Goal: Task Accomplishment & Management: Use online tool/utility

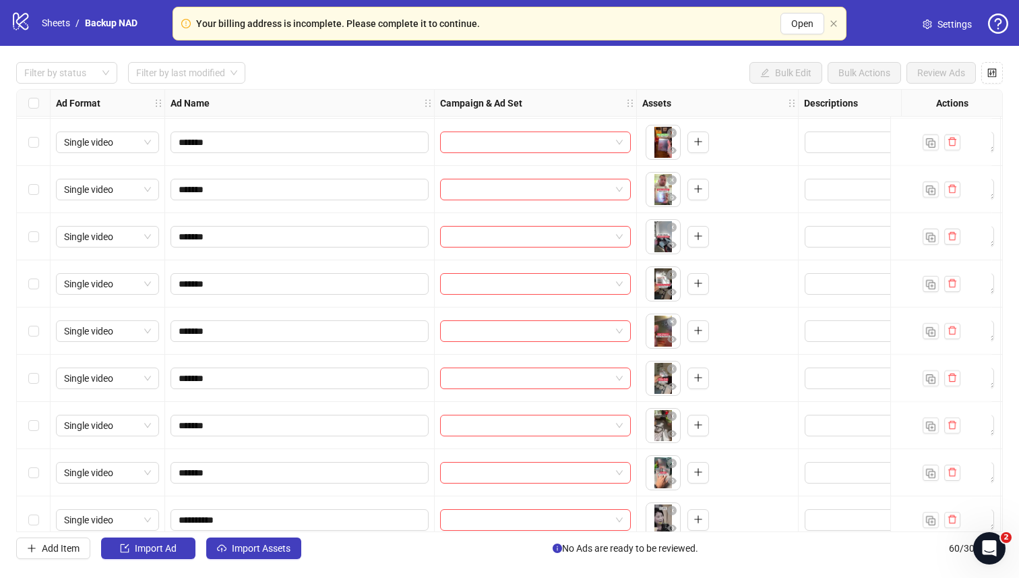
scroll to position [2422, 0]
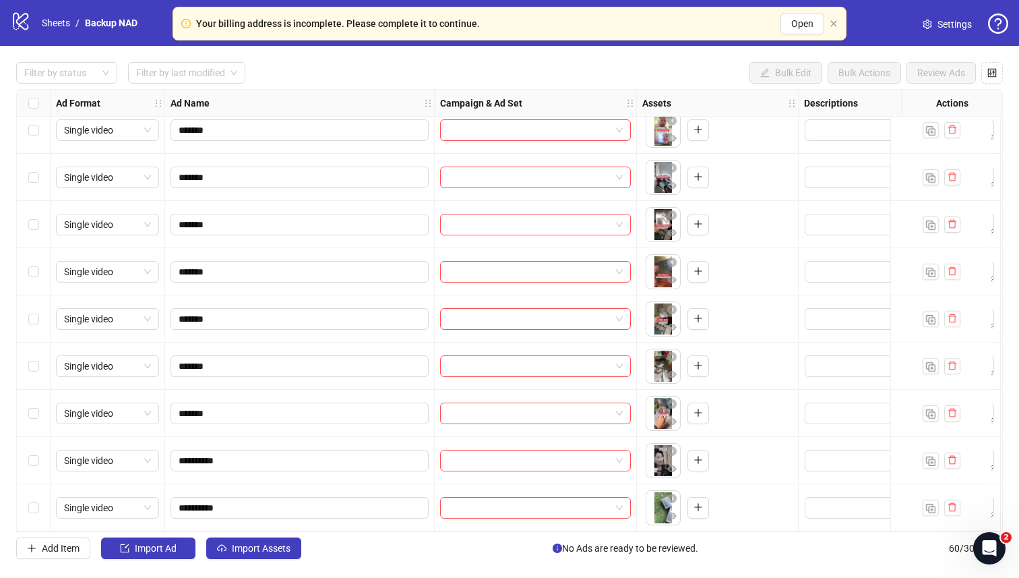
click at [574, 28] on icon "setting" at bounding box center [927, 24] width 9 height 9
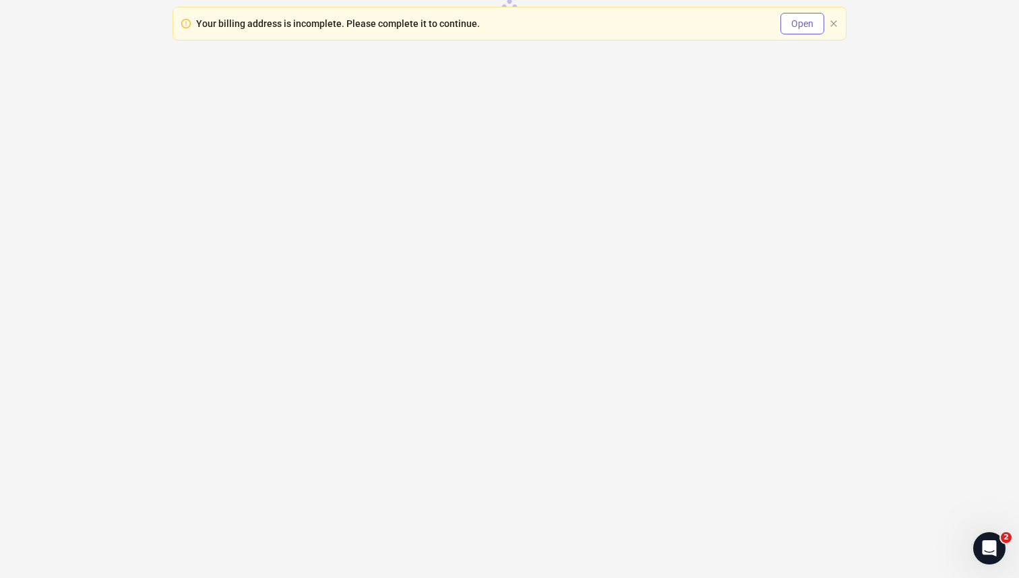
click at [785, 18] on button "Open" at bounding box center [802, 24] width 44 height 22
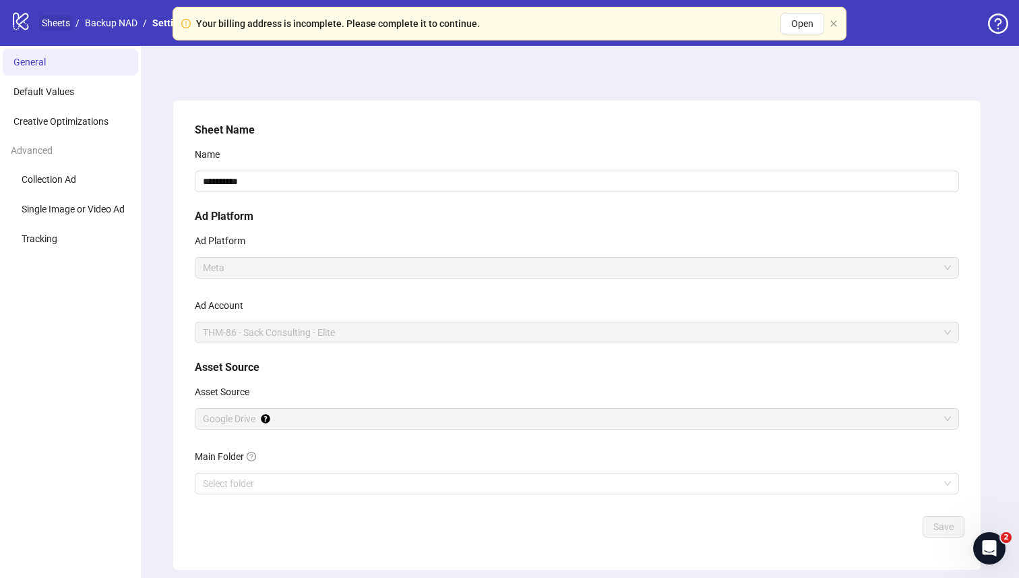
click at [47, 18] on link "Sheets" at bounding box center [56, 23] width 34 height 15
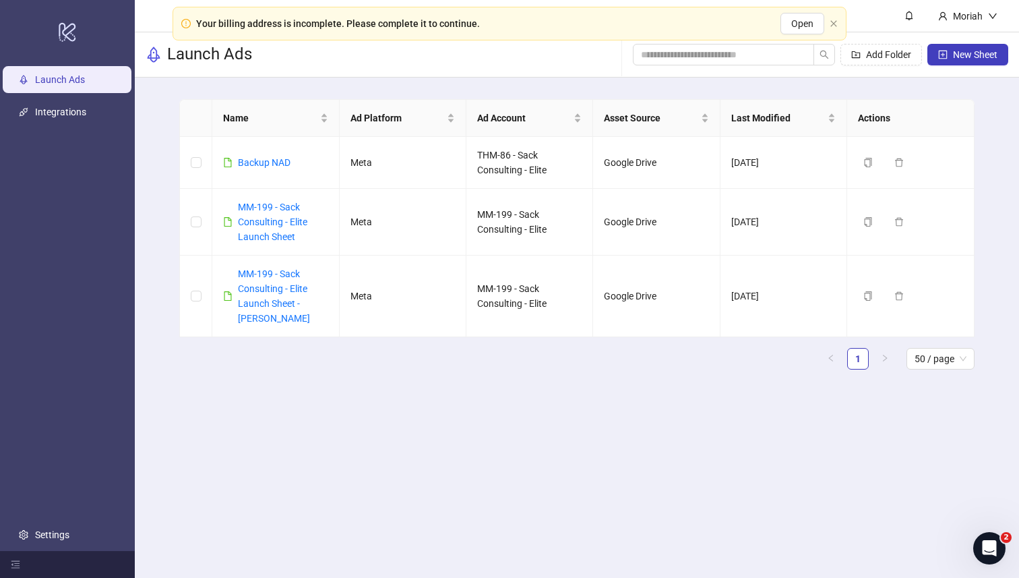
click at [80, 135] on ul "Launch Ads Integrations Settings" at bounding box center [67, 307] width 135 height 487
click at [79, 117] on link "Integrations" at bounding box center [60, 112] width 51 height 11
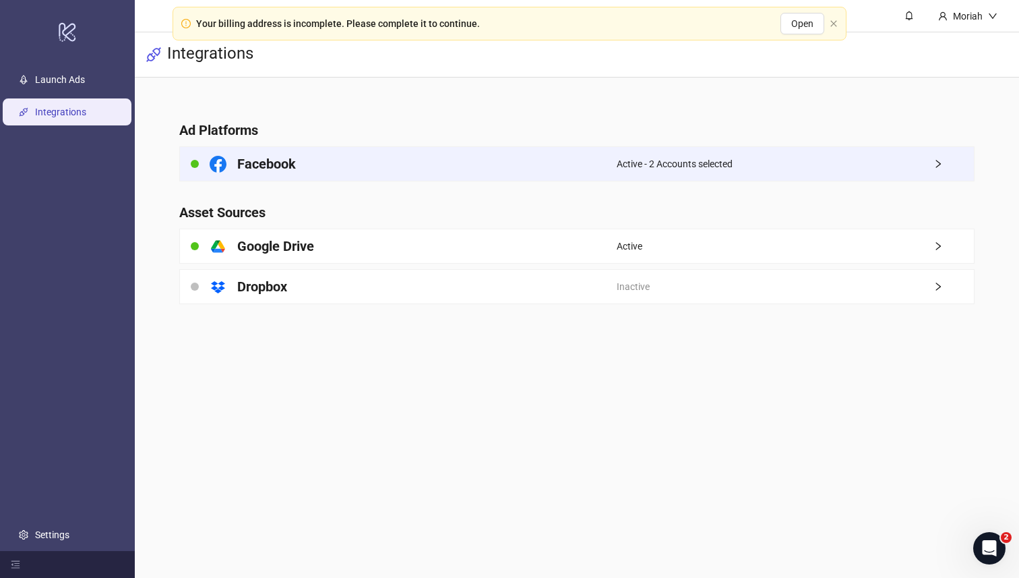
click at [600, 179] on div "Facebook" at bounding box center [398, 164] width 436 height 34
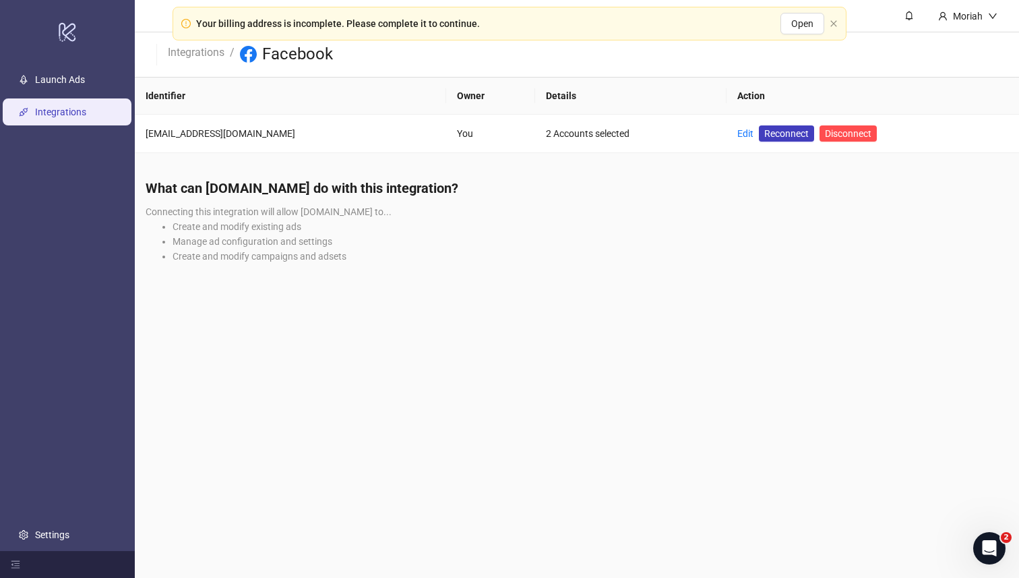
click at [66, 110] on link "Integrations" at bounding box center [60, 112] width 51 height 11
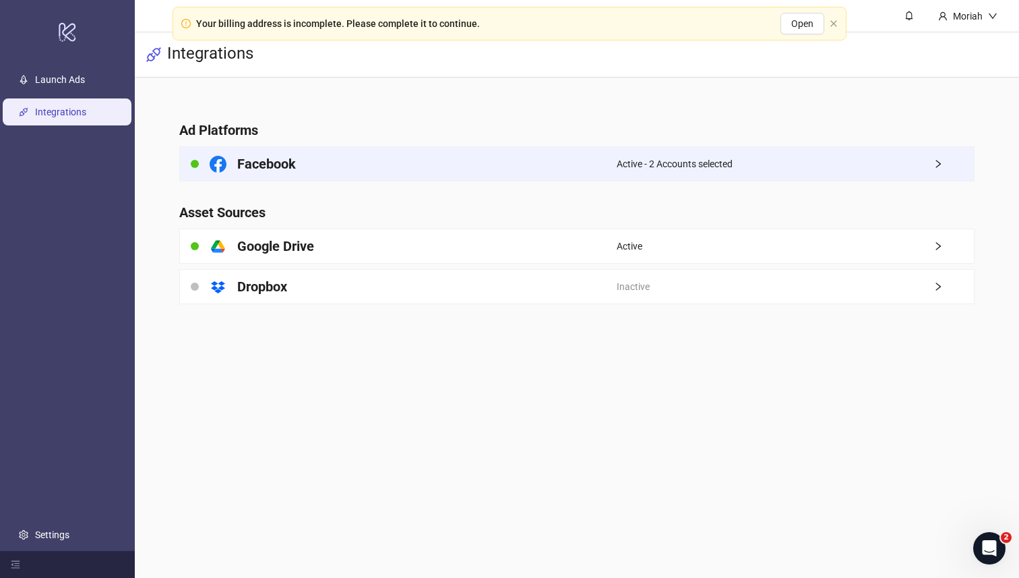
click at [588, 167] on div "Facebook" at bounding box center [398, 164] width 436 height 34
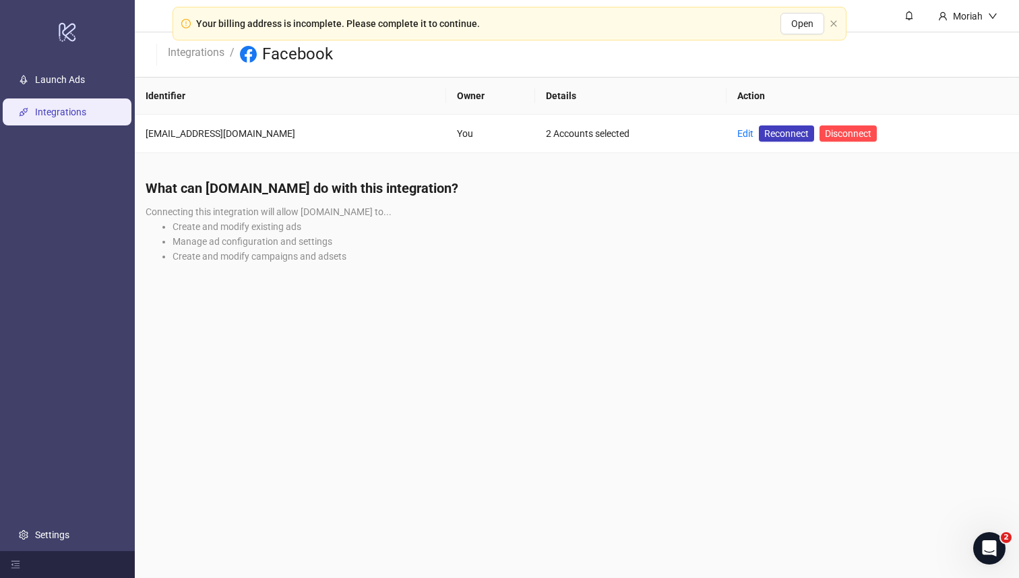
click at [66, 111] on link "Integrations" at bounding box center [60, 112] width 51 height 11
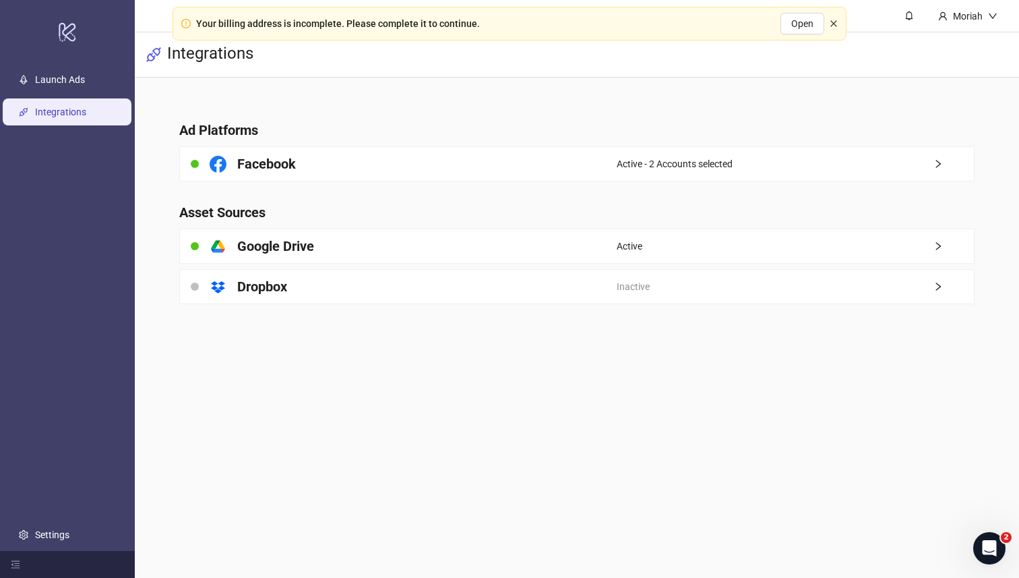
click at [831, 25] on icon "close" at bounding box center [833, 23] width 6 height 6
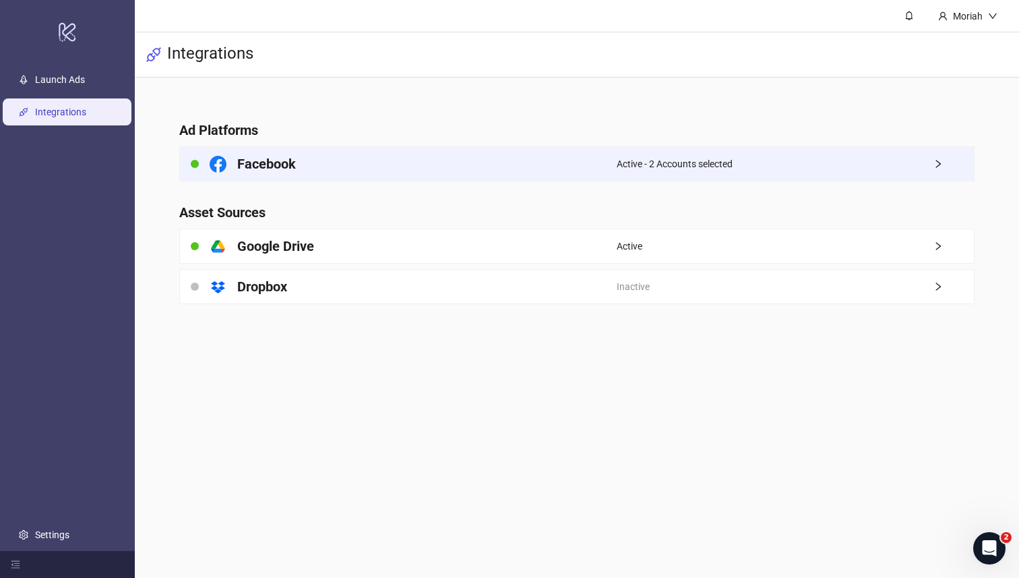
click at [736, 160] on div "Active - 2 Accounts selected" at bounding box center [795, 164] width 357 height 34
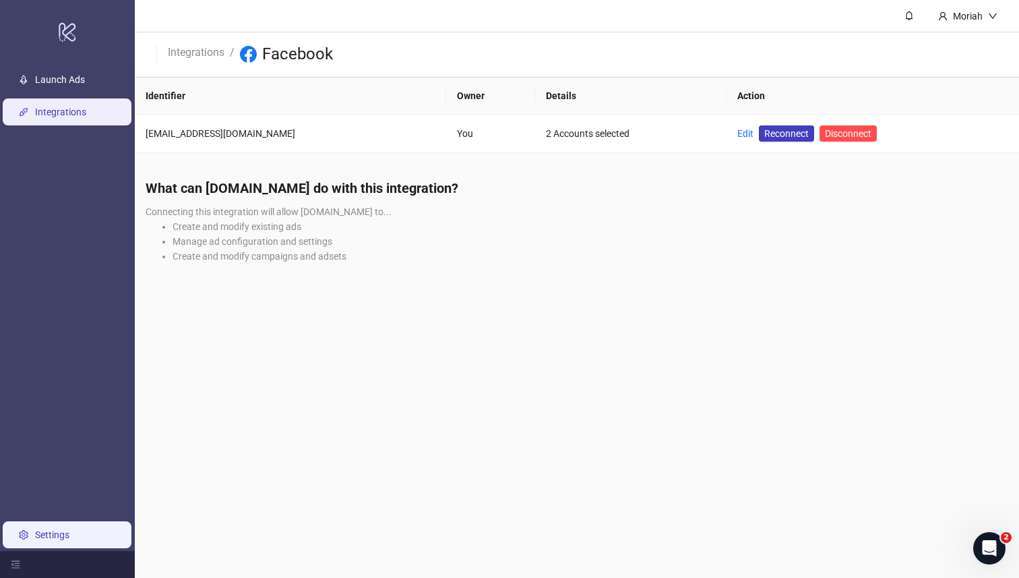
click at [67, 529] on link "Settings" at bounding box center [52, 534] width 34 height 11
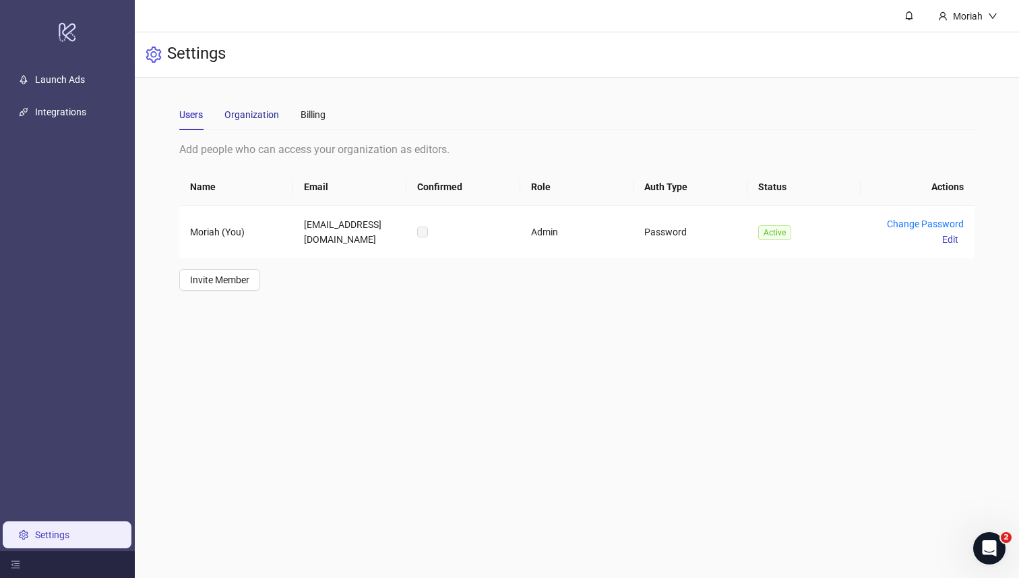
click at [265, 114] on div "Organization" at bounding box center [251, 114] width 55 height 15
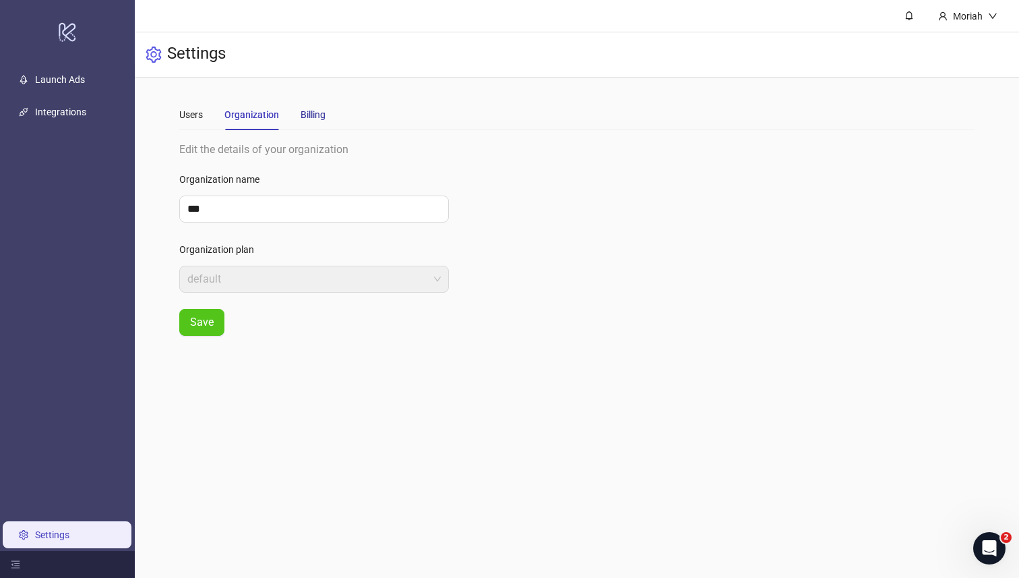
click at [311, 113] on div "Billing" at bounding box center [313, 114] width 25 height 15
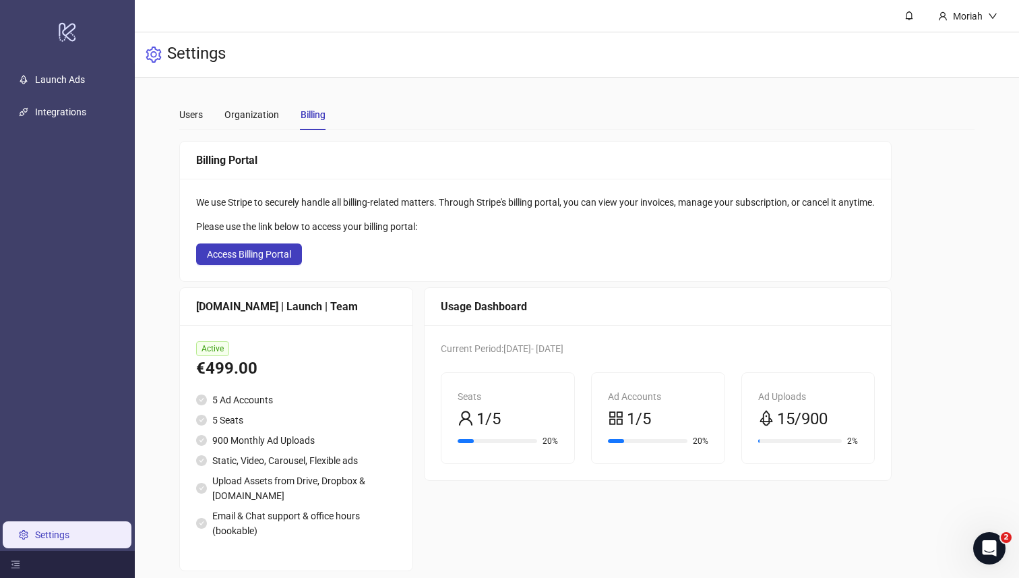
scroll to position [14, 0]
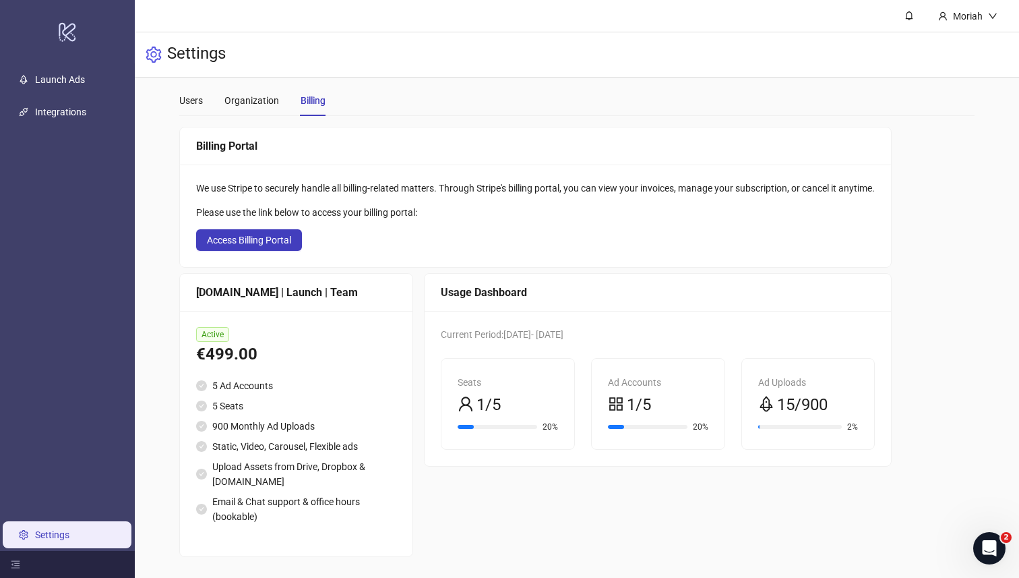
click at [677, 420] on div "20%" at bounding box center [658, 426] width 100 height 13
click at [640, 386] on div "Ad Accounts" at bounding box center [658, 382] width 100 height 15
click at [85, 75] on link "Launch Ads" at bounding box center [60, 80] width 50 height 11
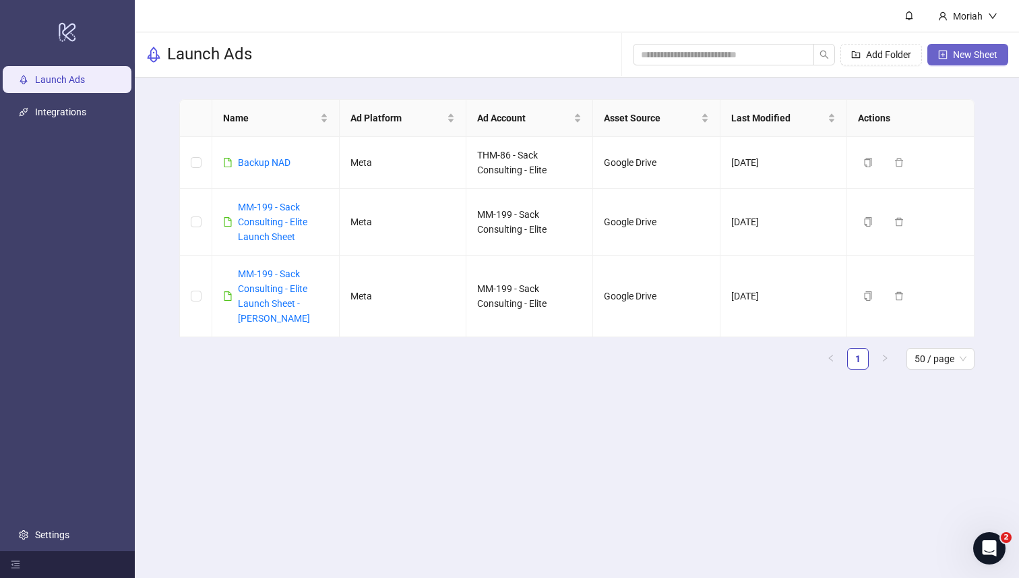
click at [953, 59] on span "New Sheet" at bounding box center [975, 54] width 44 height 11
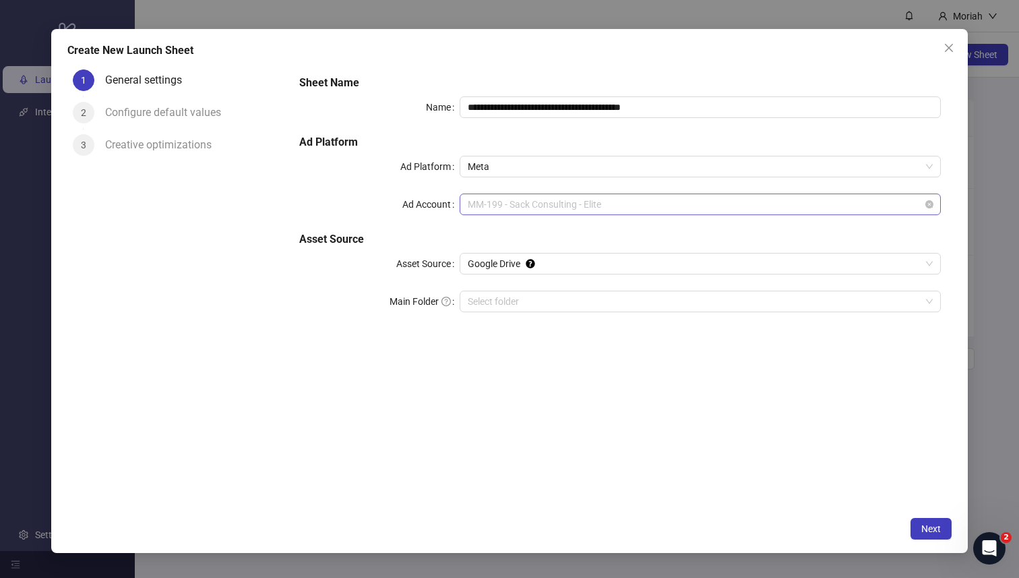
click at [694, 210] on span "MM-199 - Sack Consulting - Elite" at bounding box center [700, 204] width 465 height 20
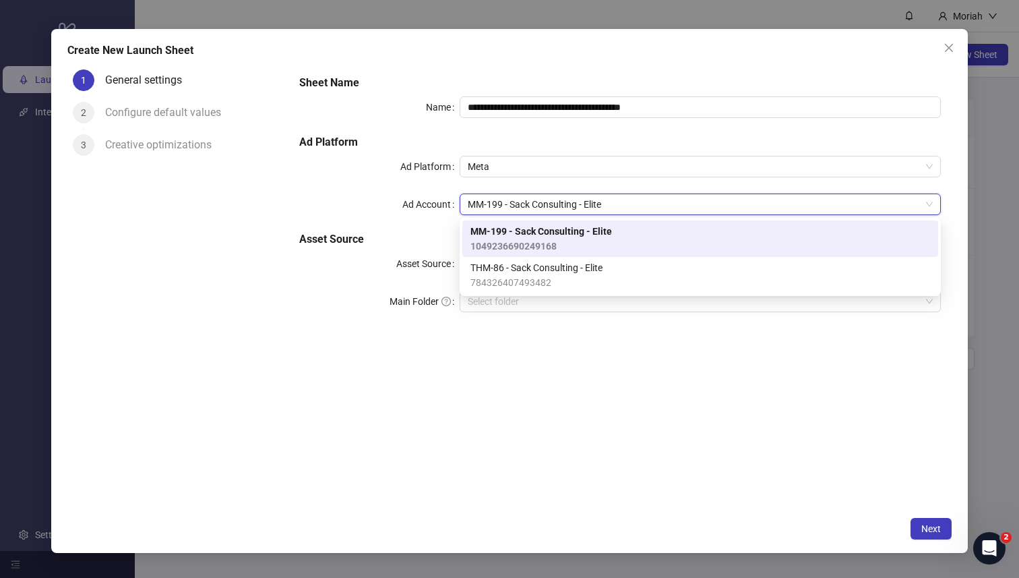
click at [698, 182] on div "**********" at bounding box center [620, 201] width 653 height 264
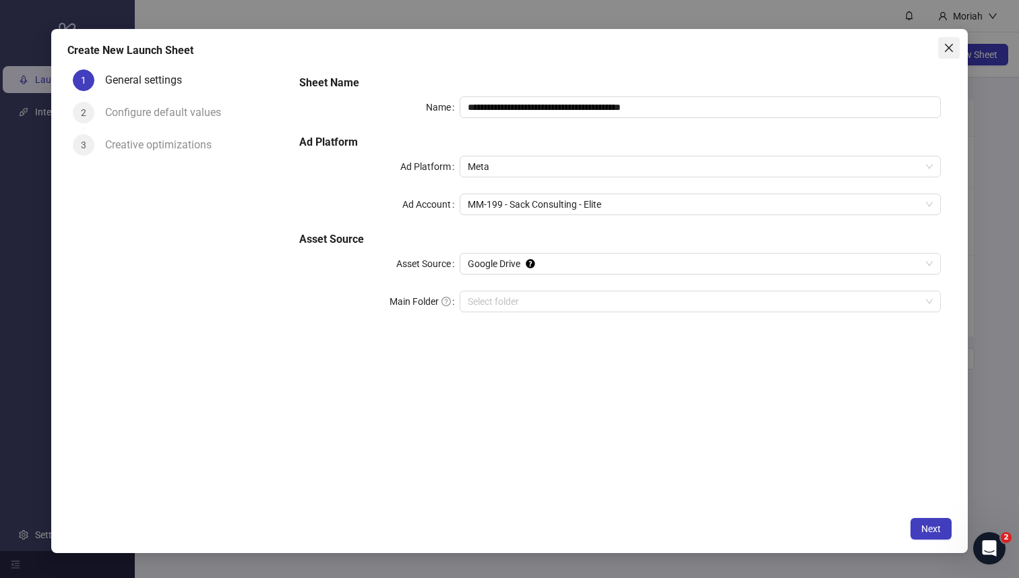
click at [946, 42] on icon "close" at bounding box center [949, 47] width 11 height 11
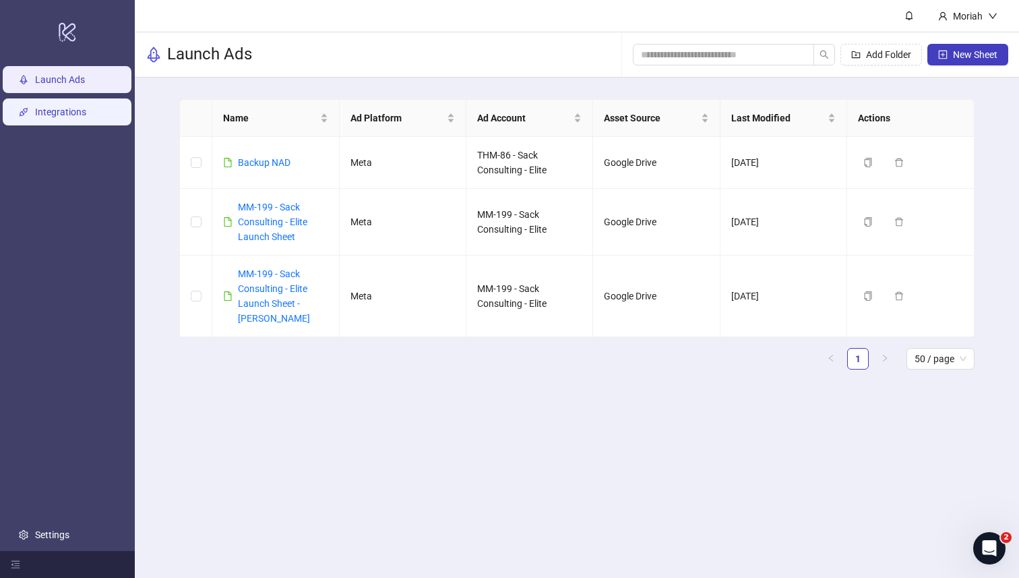
click at [86, 118] on link "Integrations" at bounding box center [60, 112] width 51 height 11
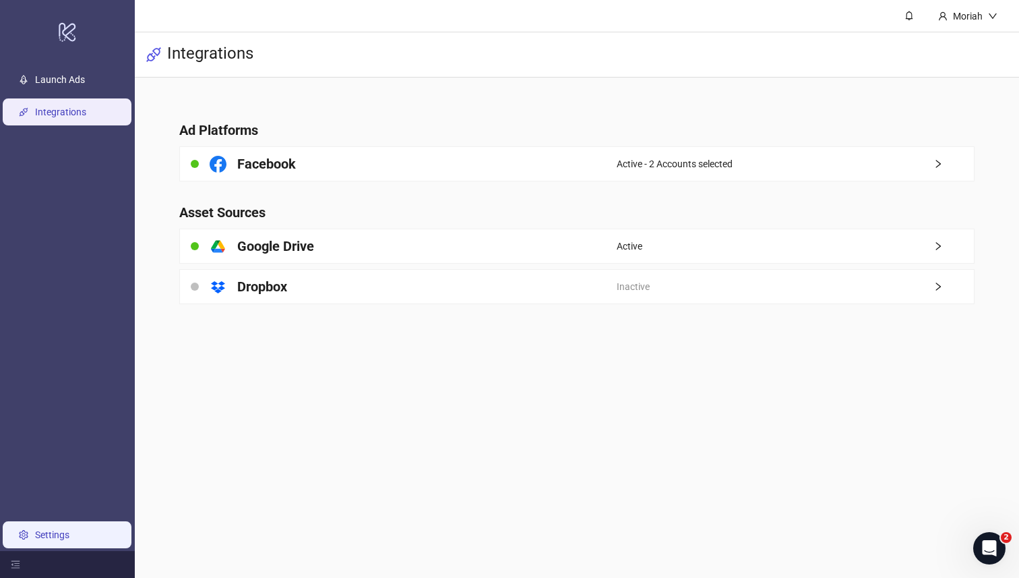
click at [64, 530] on link "Settings" at bounding box center [52, 534] width 34 height 11
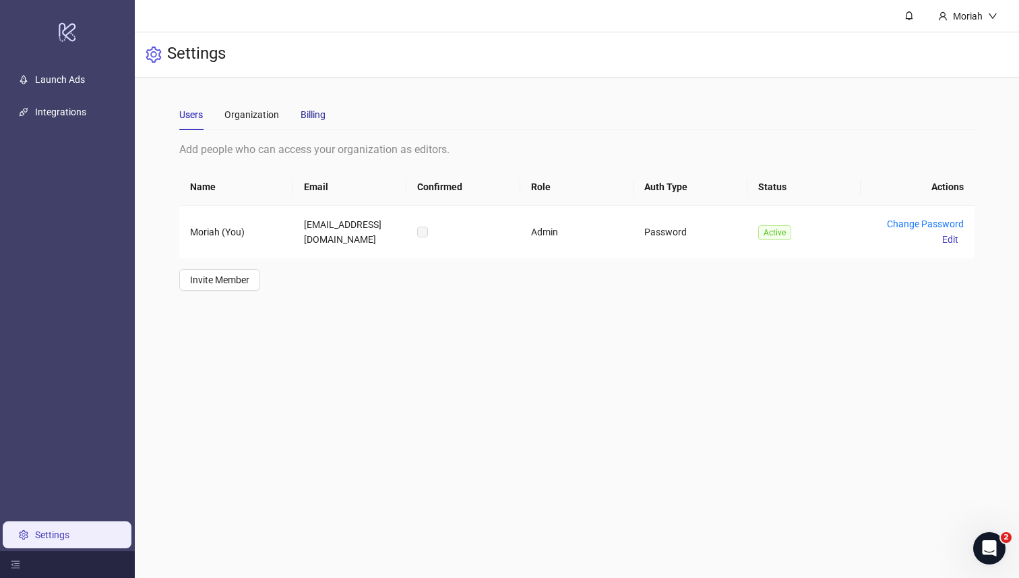
click at [310, 117] on div "Billing" at bounding box center [313, 114] width 25 height 15
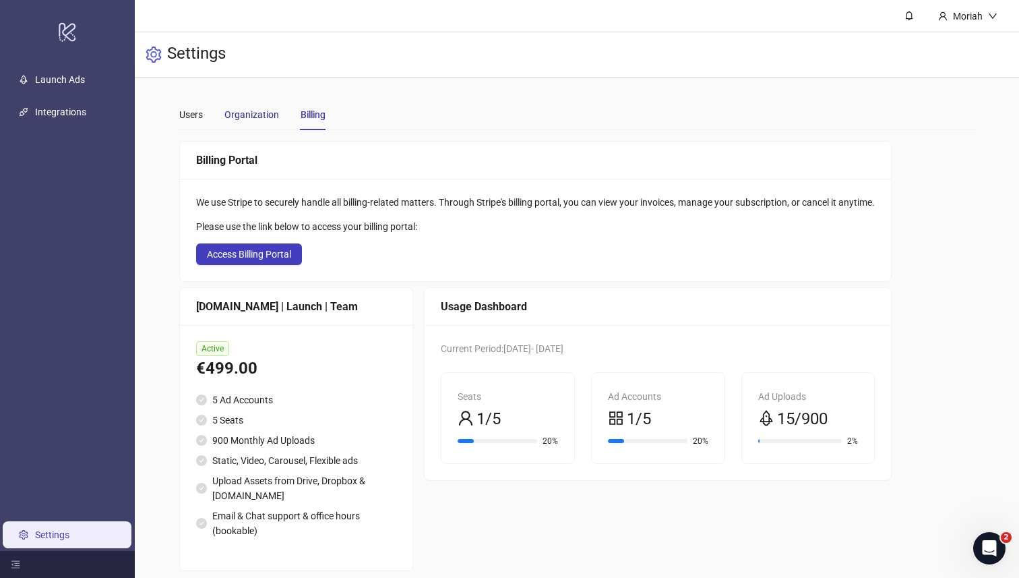
click at [259, 114] on div "Organization" at bounding box center [251, 114] width 55 height 15
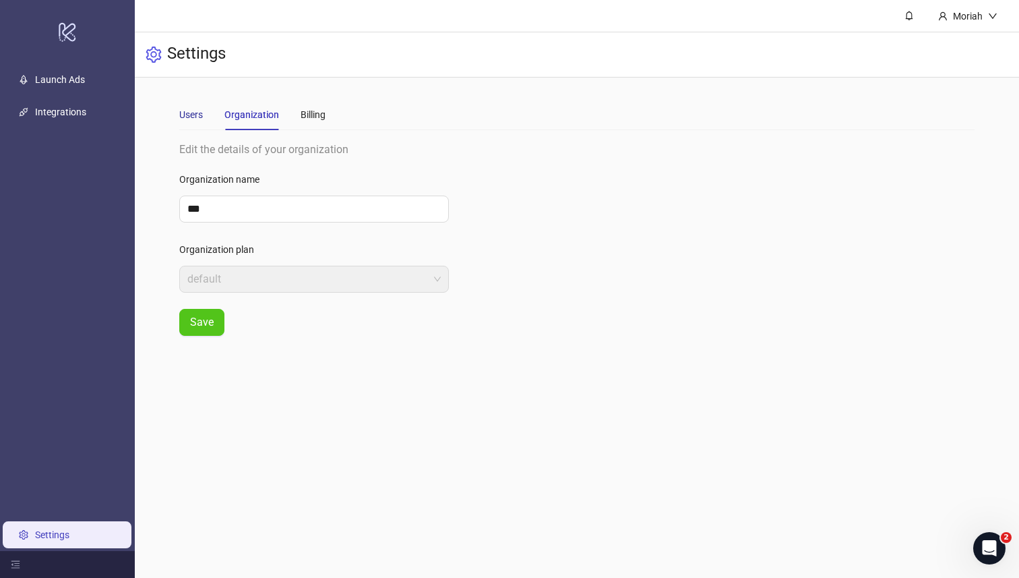
click at [190, 109] on div "Users" at bounding box center [191, 114] width 24 height 15
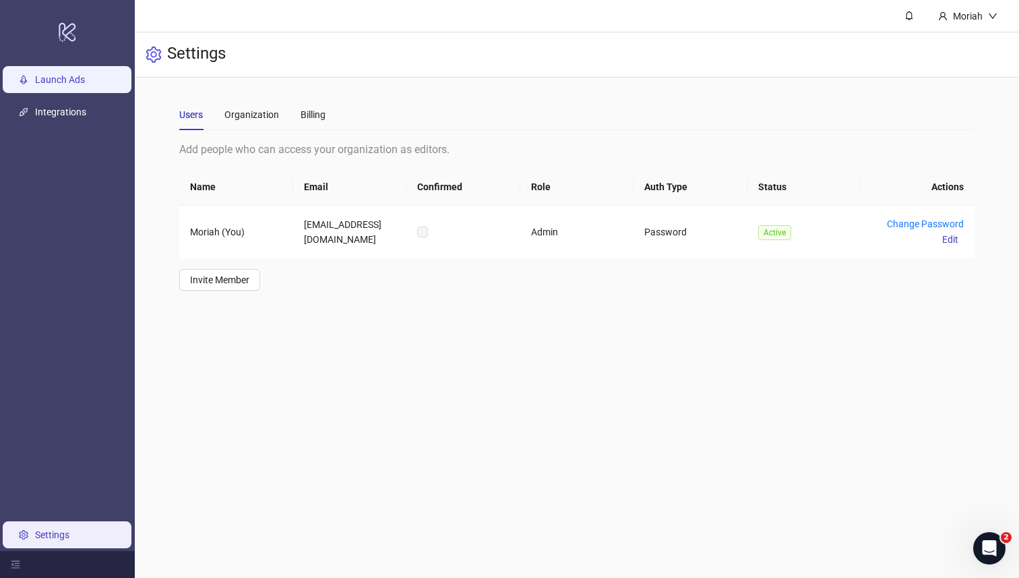
click at [65, 75] on link "Launch Ads" at bounding box center [60, 80] width 50 height 11
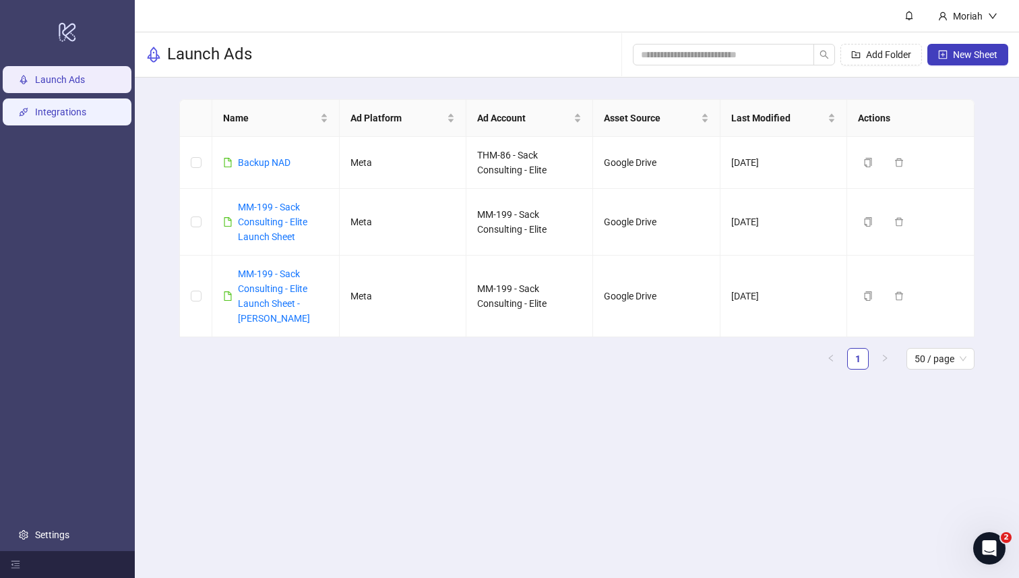
click at [86, 118] on link "Integrations" at bounding box center [60, 112] width 51 height 11
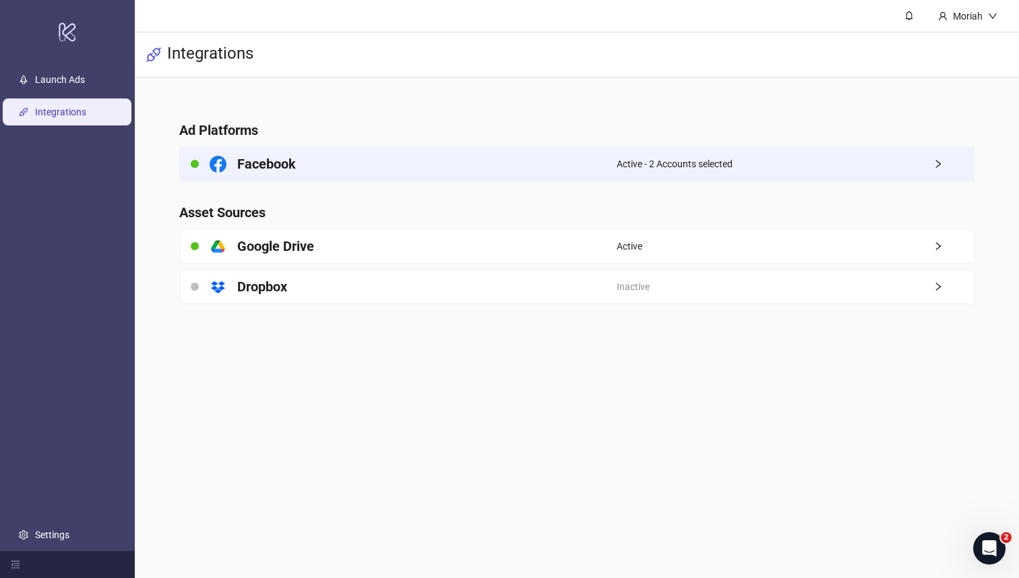
click at [284, 168] on h4 "Facebook" at bounding box center [266, 163] width 59 height 19
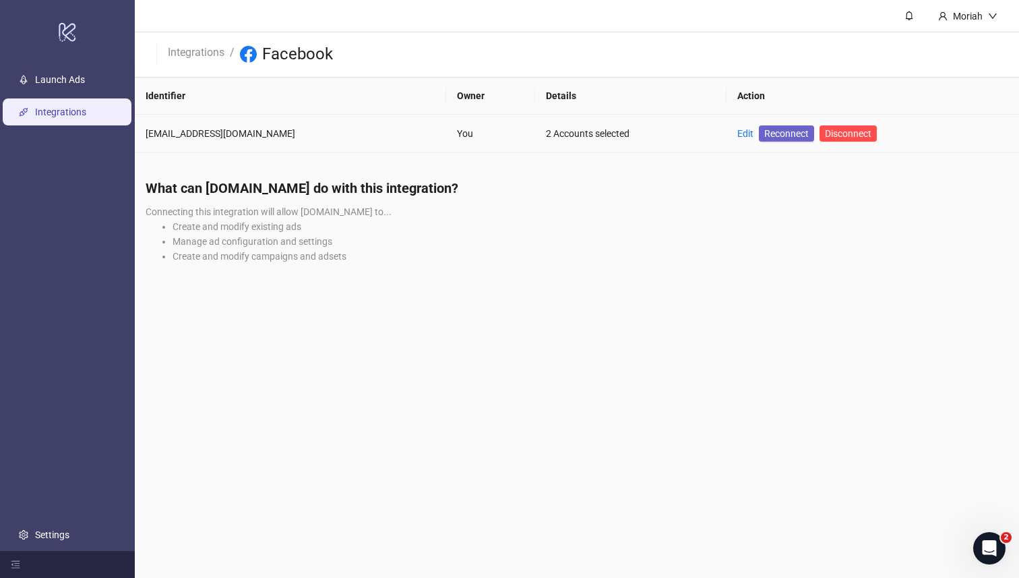
click at [764, 139] on span "Reconnect" at bounding box center [786, 133] width 44 height 15
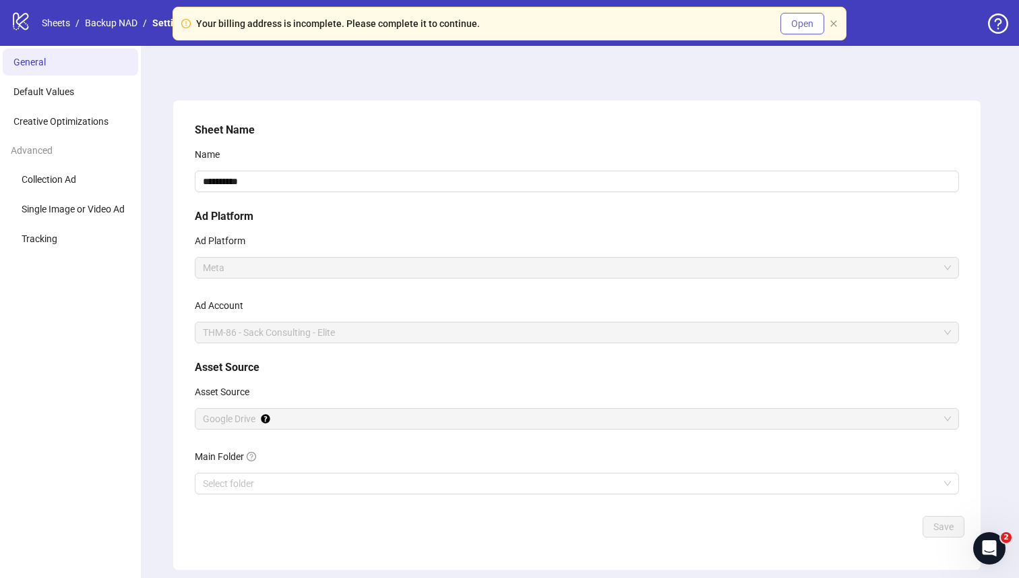
click at [574, 23] on span "Open" at bounding box center [802, 23] width 22 height 11
click at [502, 334] on span "THM-86 - Sack Consulting - Elite" at bounding box center [577, 332] width 748 height 20
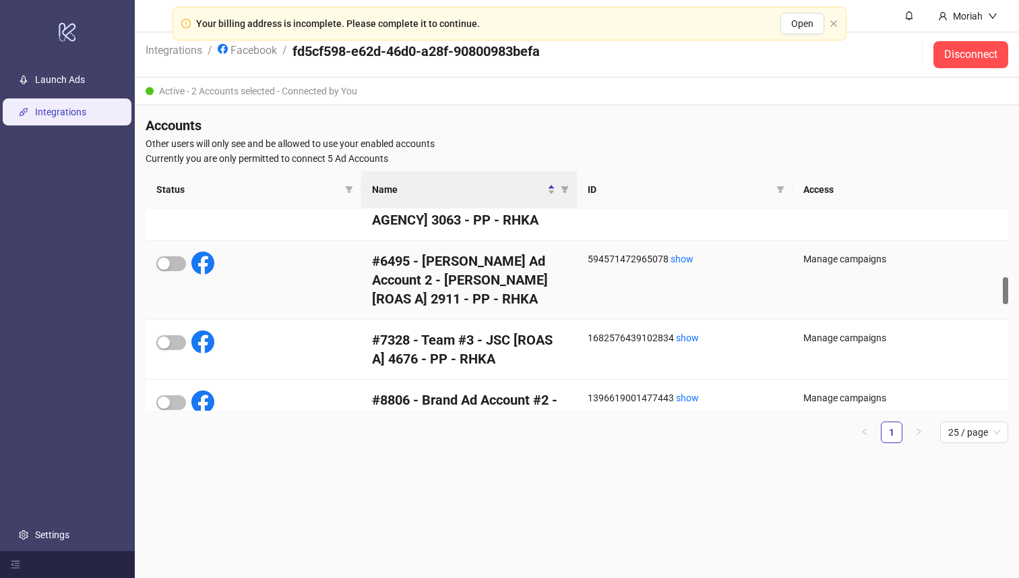
scroll to position [500, 0]
click at [173, 342] on span "button" at bounding box center [171, 343] width 30 height 15
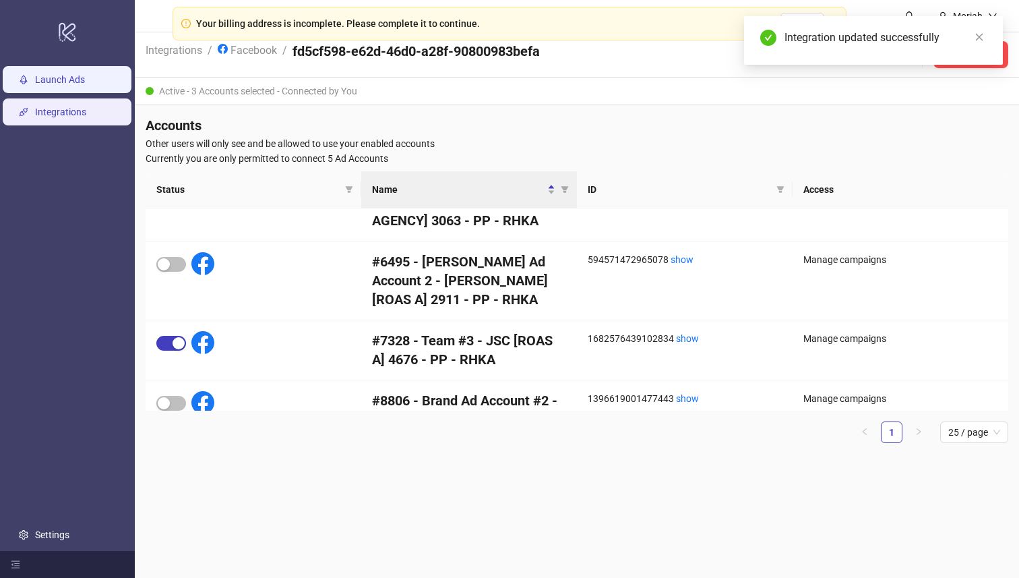
click at [85, 77] on link "Launch Ads" at bounding box center [60, 80] width 50 height 11
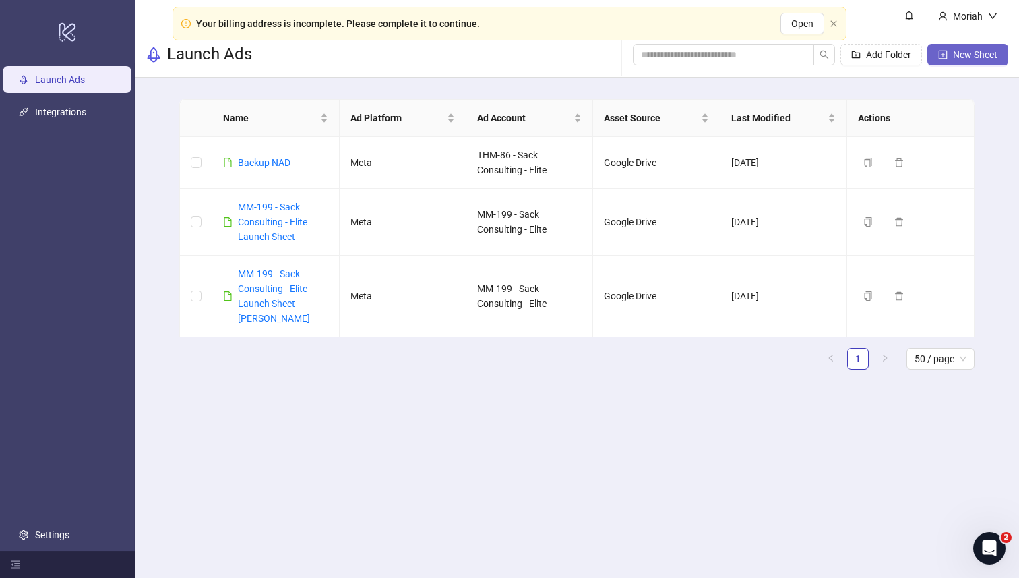
click at [574, 57] on span "New Sheet" at bounding box center [975, 54] width 44 height 11
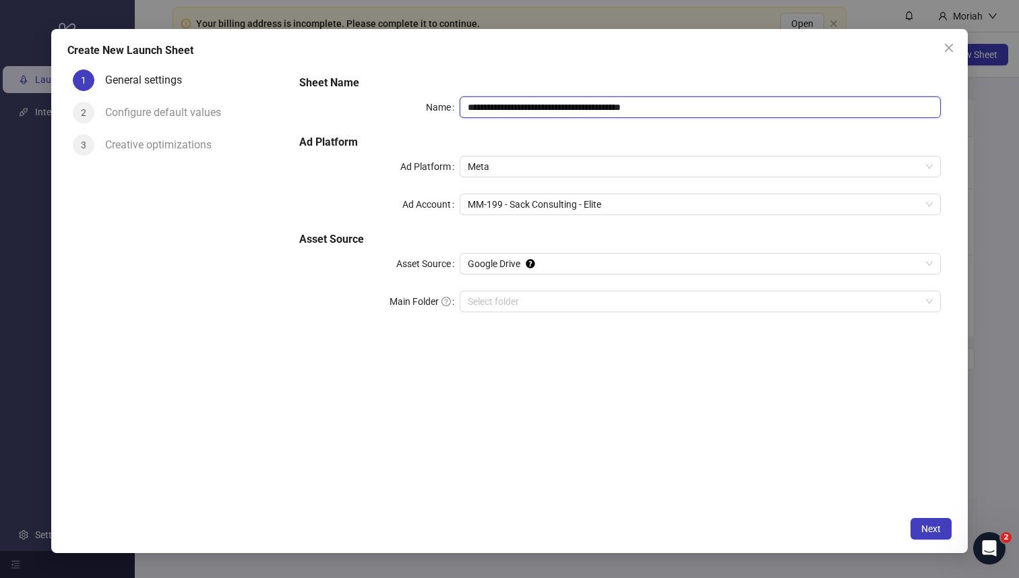
click at [574, 112] on input "**********" at bounding box center [700, 107] width 481 height 22
click at [574, 196] on span "MM-199 - Sack Consulting - Elite" at bounding box center [700, 204] width 465 height 20
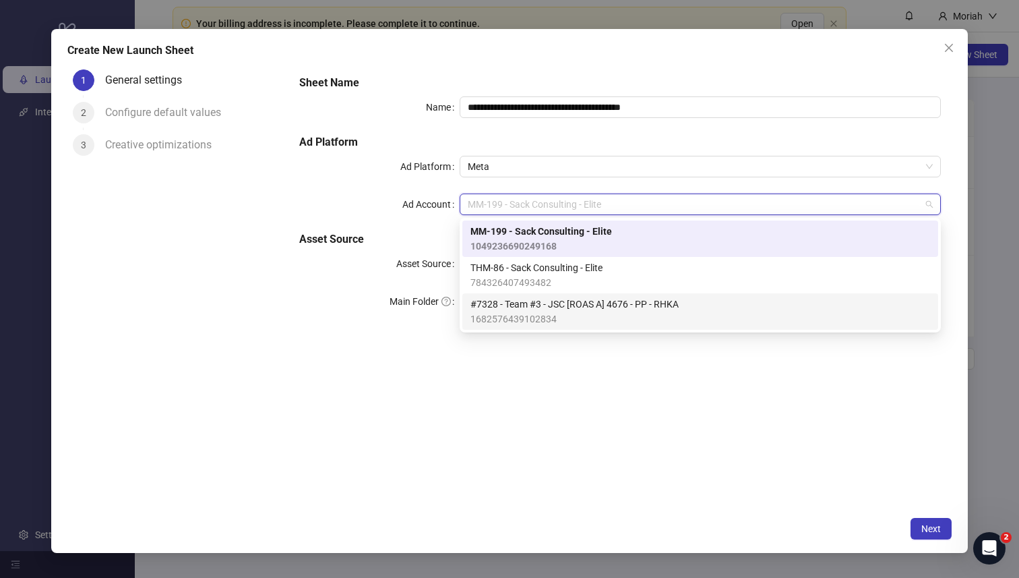
click at [574, 305] on span "#7328 - Team #3 - JSC [ROAS A] 4676 - PP - RHKA" at bounding box center [574, 304] width 208 height 15
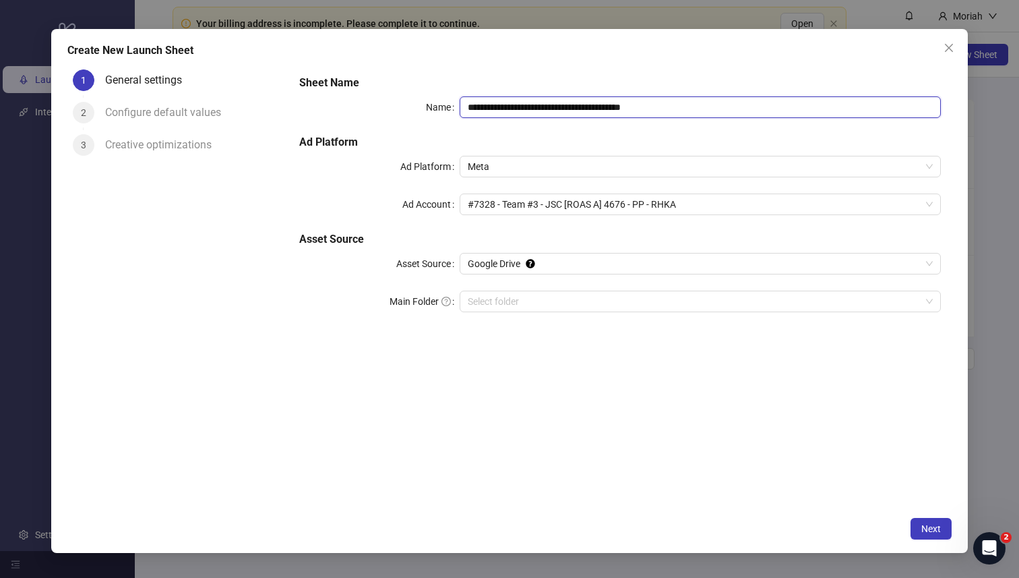
click at [574, 104] on input "**********" at bounding box center [700, 107] width 481 height 22
drag, startPoint x: 510, startPoint y: 107, endPoint x: 456, endPoint y: 107, distance: 54.6
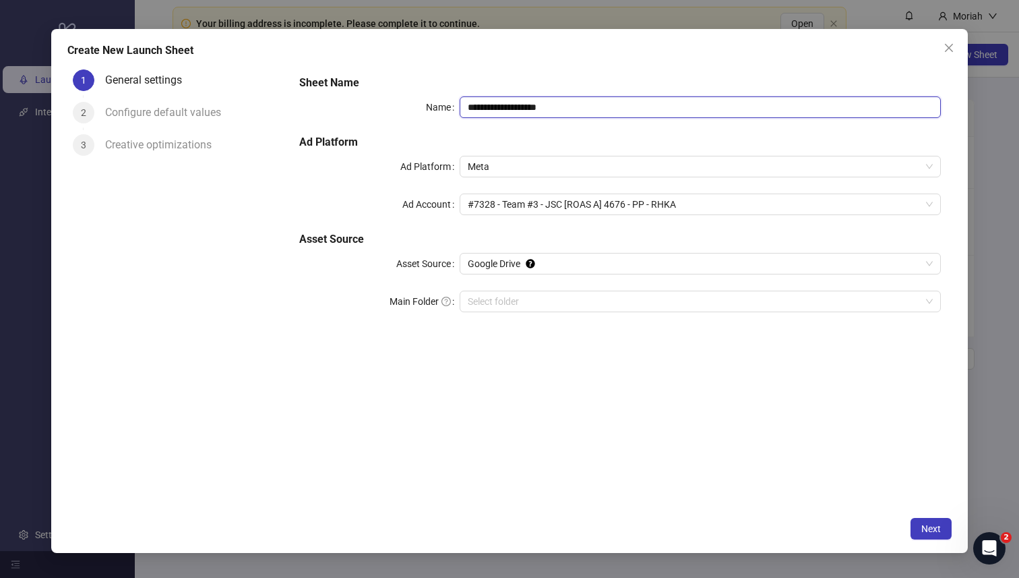
click at [456, 107] on div "**********" at bounding box center [620, 107] width 642 height 22
click at [565, 104] on input "**********" at bounding box center [700, 107] width 481 height 22
type input "**********"
click at [574, 62] on div "**********" at bounding box center [509, 291] width 917 height 524
click at [574, 524] on span "Next" at bounding box center [931, 528] width 20 height 11
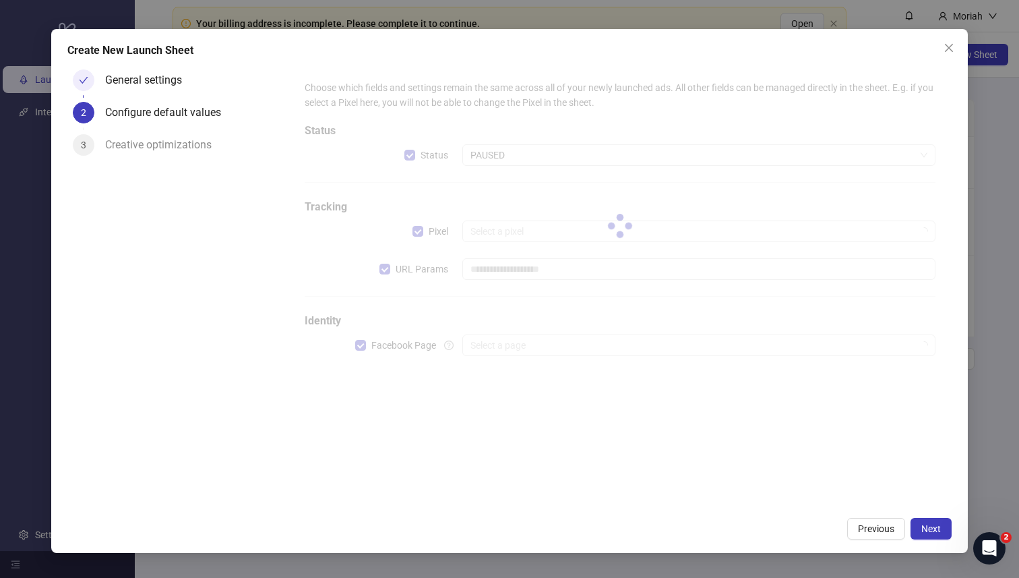
type input "**********"
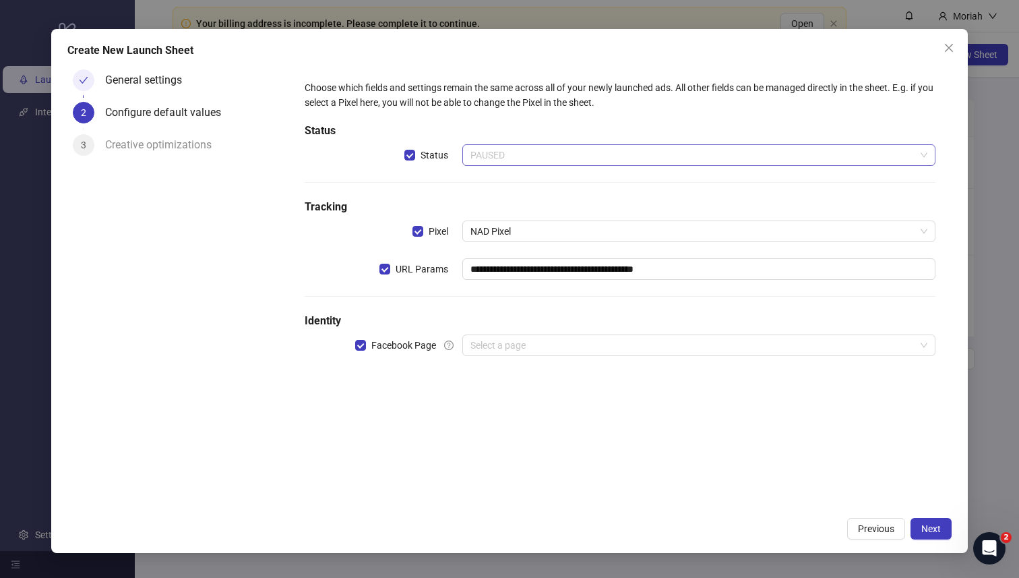
click at [574, 159] on span "PAUSED" at bounding box center [698, 155] width 457 height 20
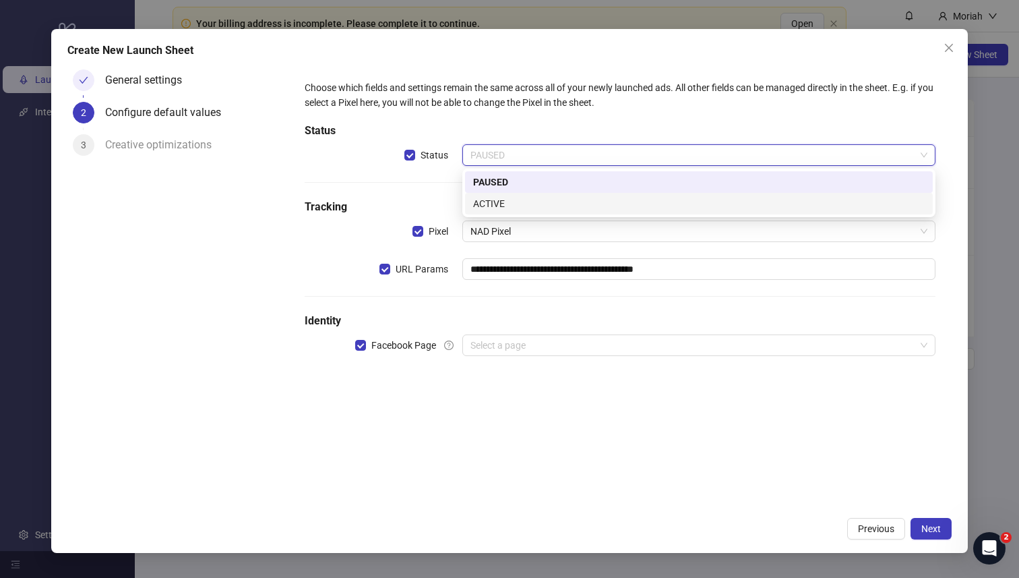
click at [574, 204] on div "ACTIVE" at bounding box center [699, 203] width 452 height 15
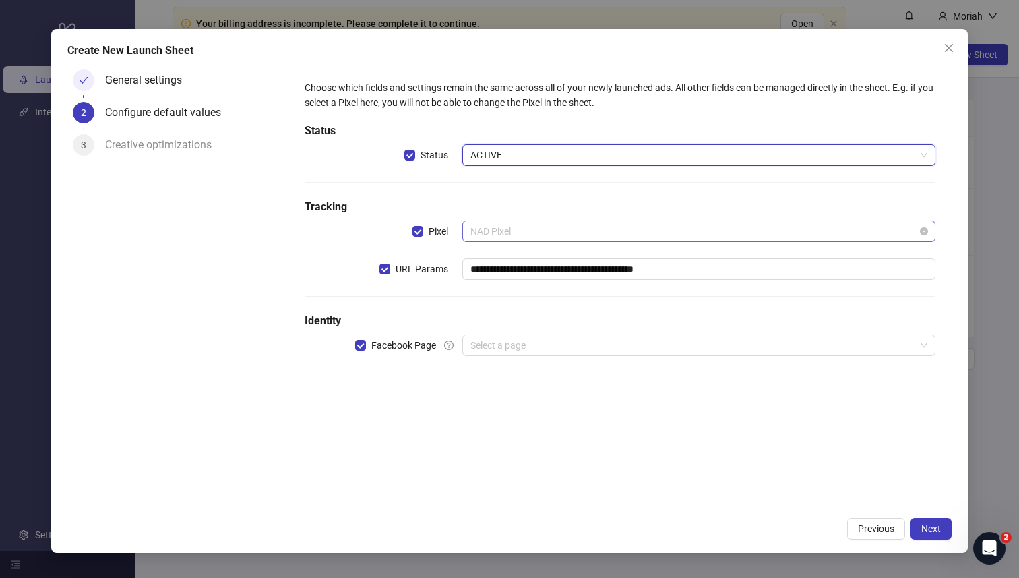
click at [574, 240] on span "NAD Pixel" at bounding box center [698, 231] width 457 height 20
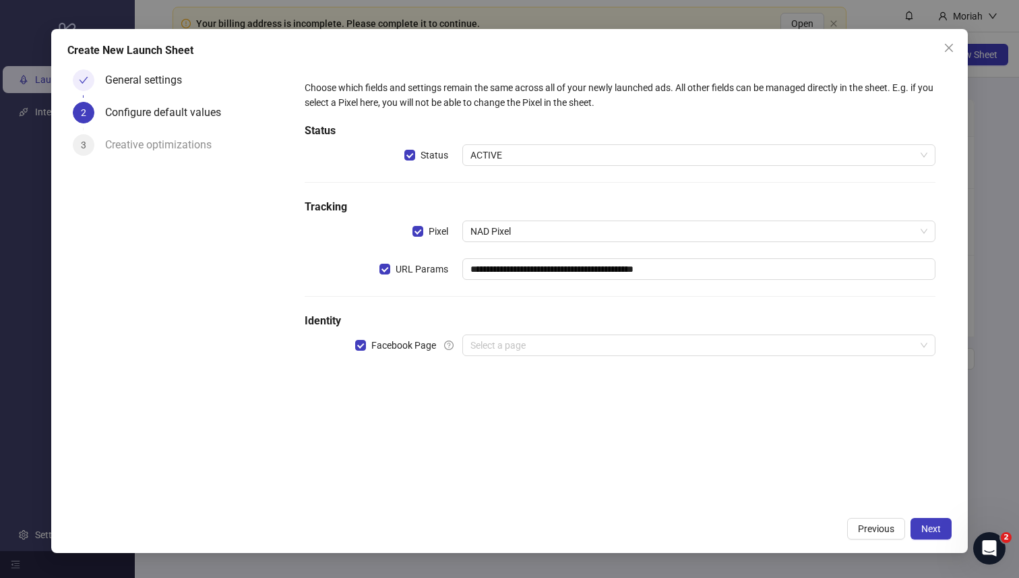
click at [574, 204] on h5 "Tracking" at bounding box center [621, 207] width 632 height 16
click at [574, 346] on input "search" at bounding box center [692, 345] width 445 height 20
click at [498, 346] on input "search" at bounding box center [692, 345] width 445 height 20
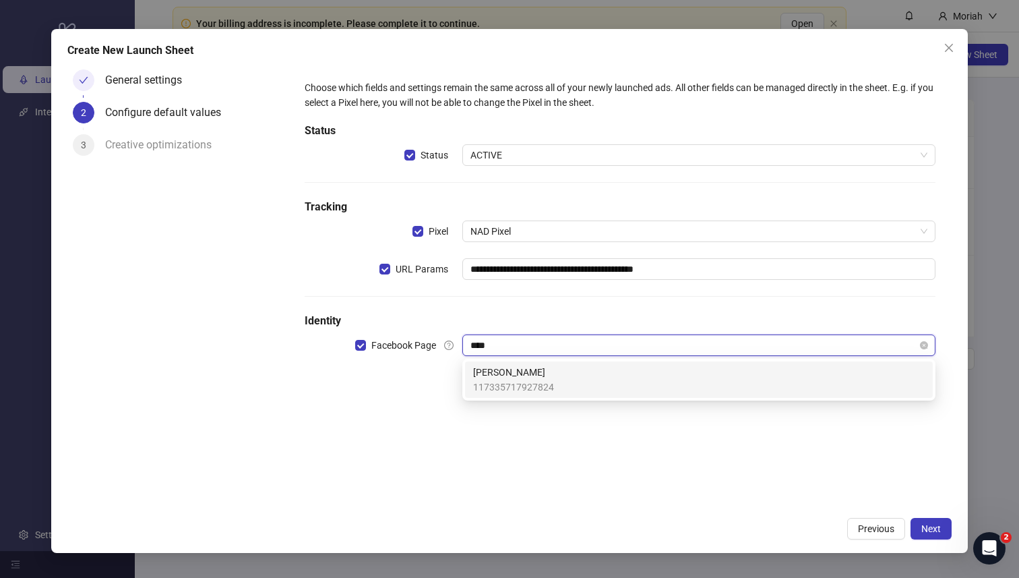
type input "*****"
click at [531, 384] on span "117335717927824" at bounding box center [513, 386] width 81 height 15
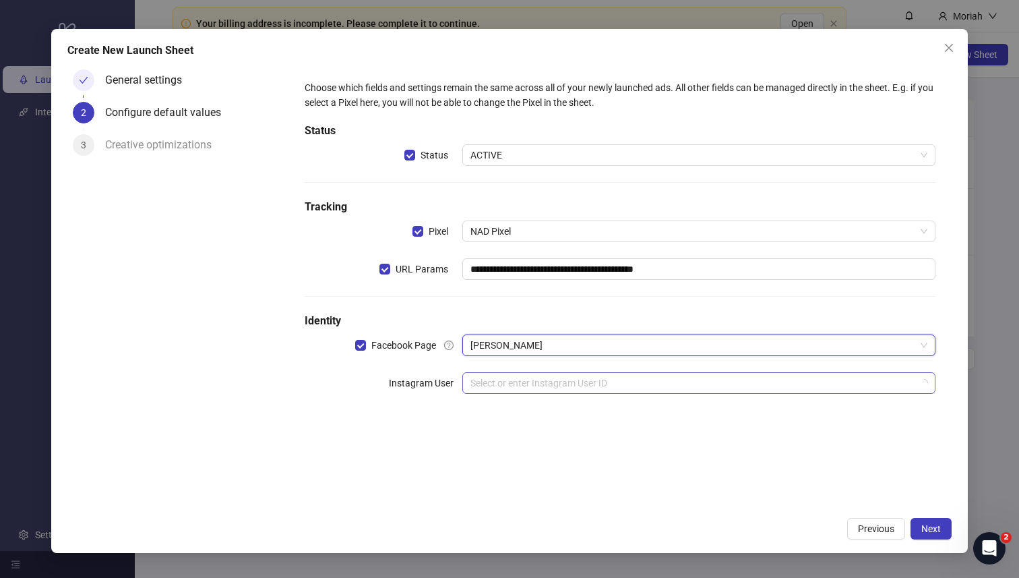
click at [574, 379] on input "search" at bounding box center [692, 383] width 445 height 20
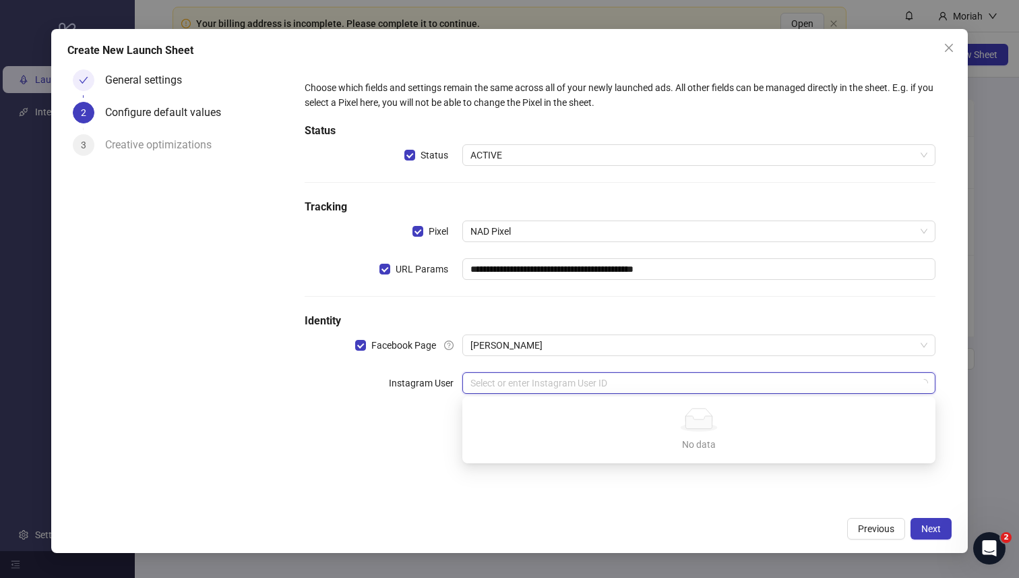
click at [574, 387] on input "search" at bounding box center [692, 383] width 445 height 20
click at [574, 365] on div "**********" at bounding box center [620, 245] width 642 height 340
click at [574, 382] on input "search" at bounding box center [692, 383] width 445 height 20
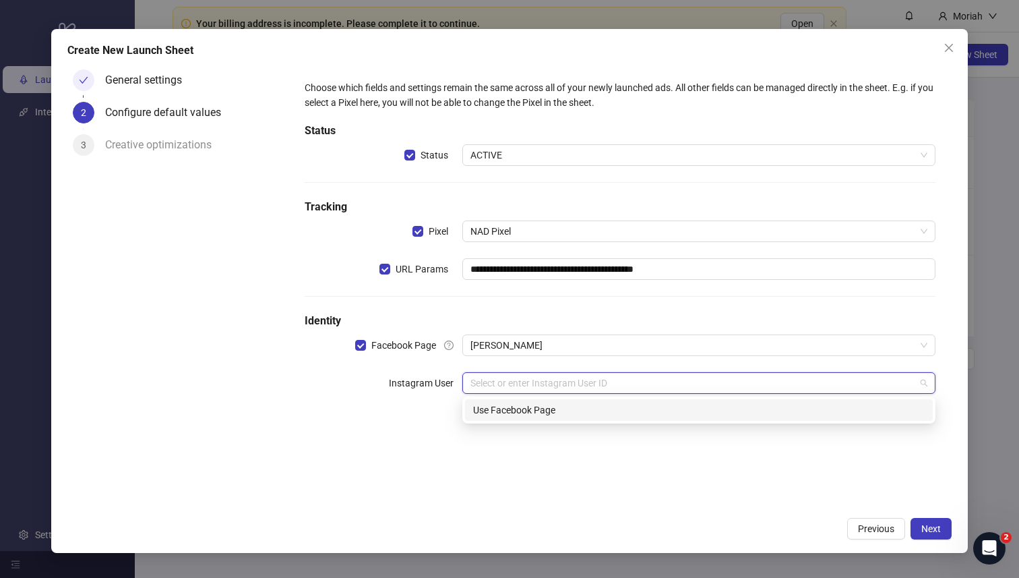
click at [574, 407] on div "Use Facebook Page" at bounding box center [699, 409] width 452 height 15
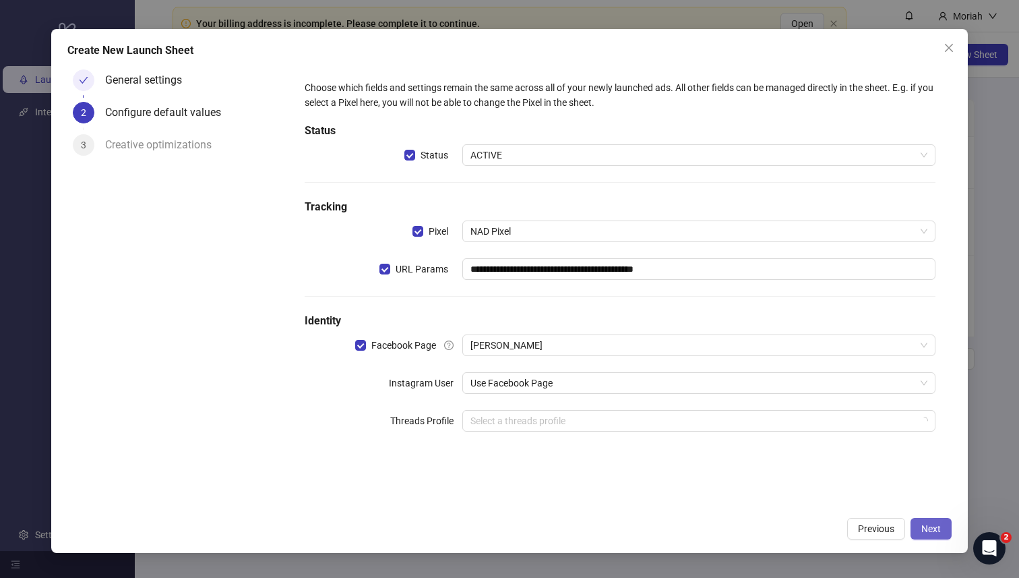
click at [574, 529] on span "Next" at bounding box center [931, 528] width 20 height 11
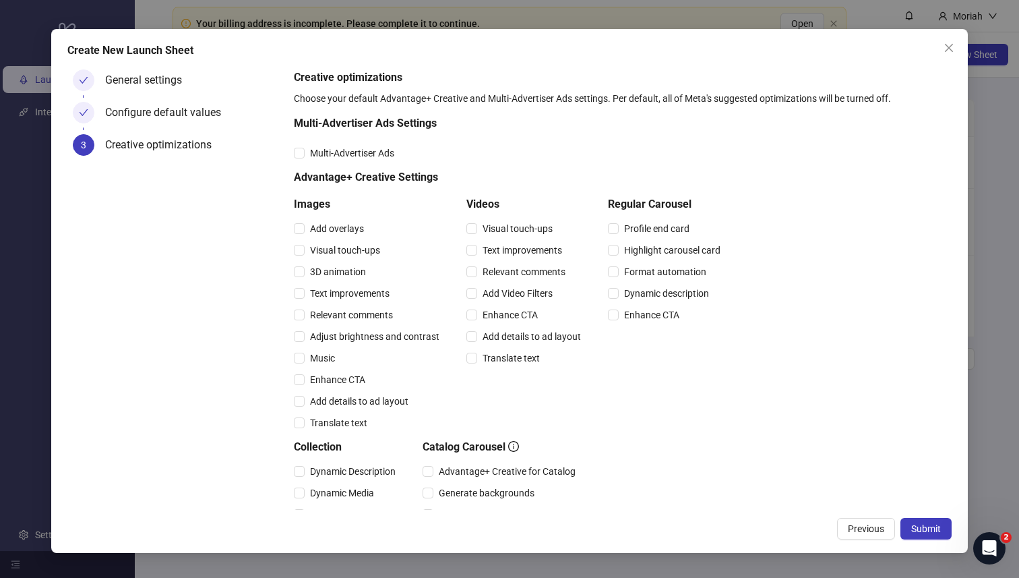
scroll to position [241, 0]
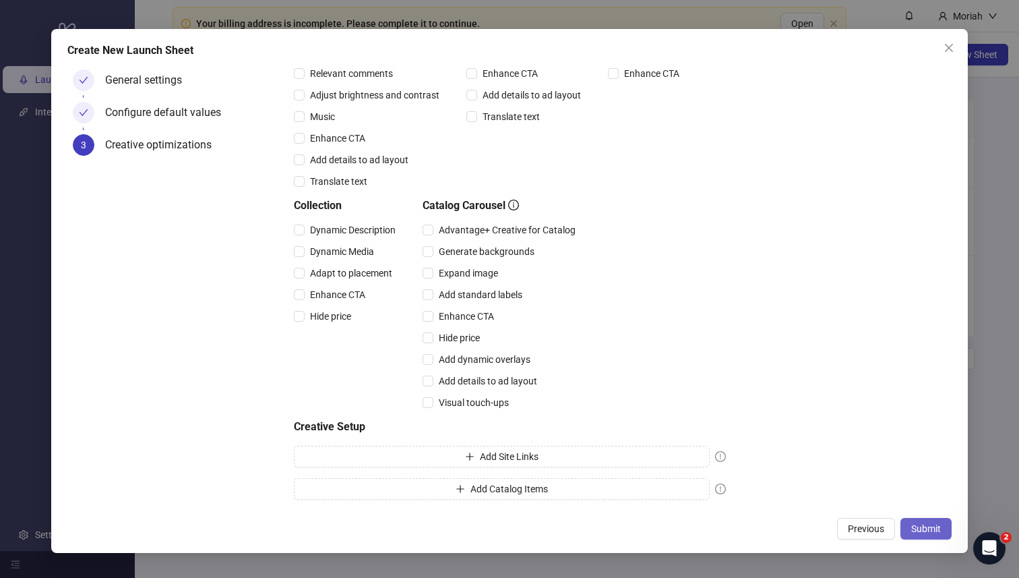
click at [574, 530] on span "Submit" at bounding box center [926, 528] width 30 height 11
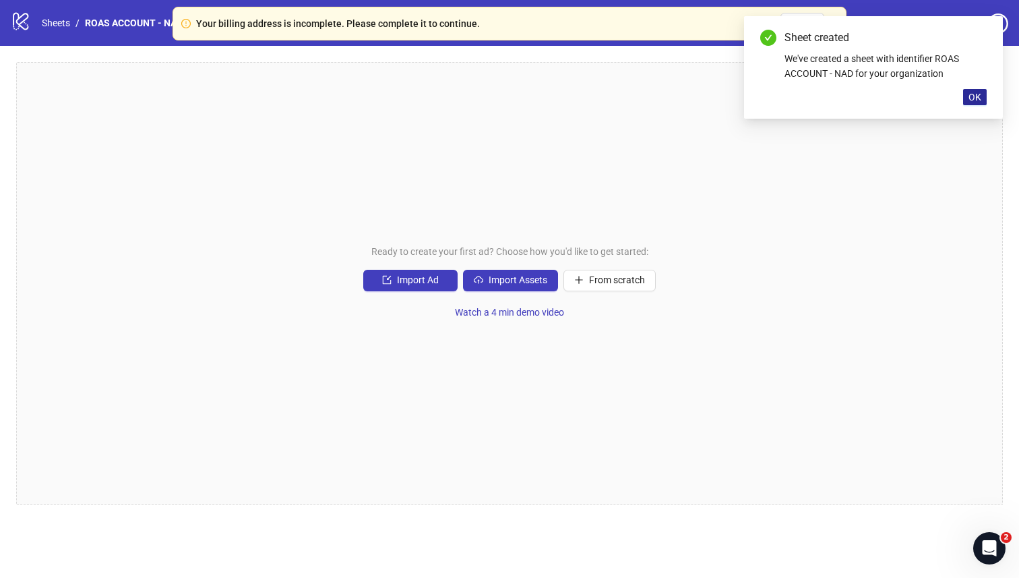
click at [574, 95] on span "OK" at bounding box center [975, 97] width 13 height 11
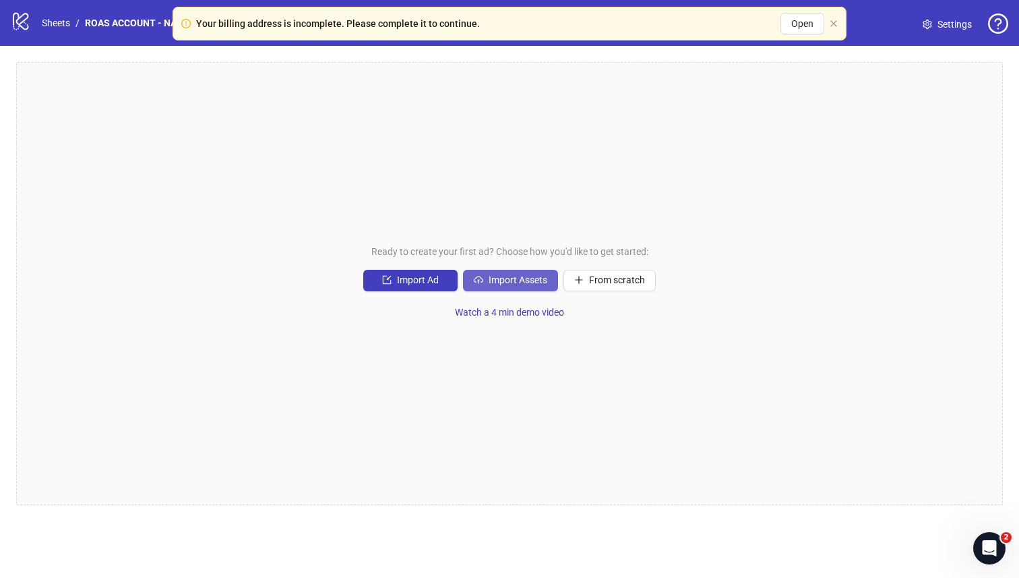
click at [495, 284] on span "Import Assets" at bounding box center [518, 279] width 59 height 11
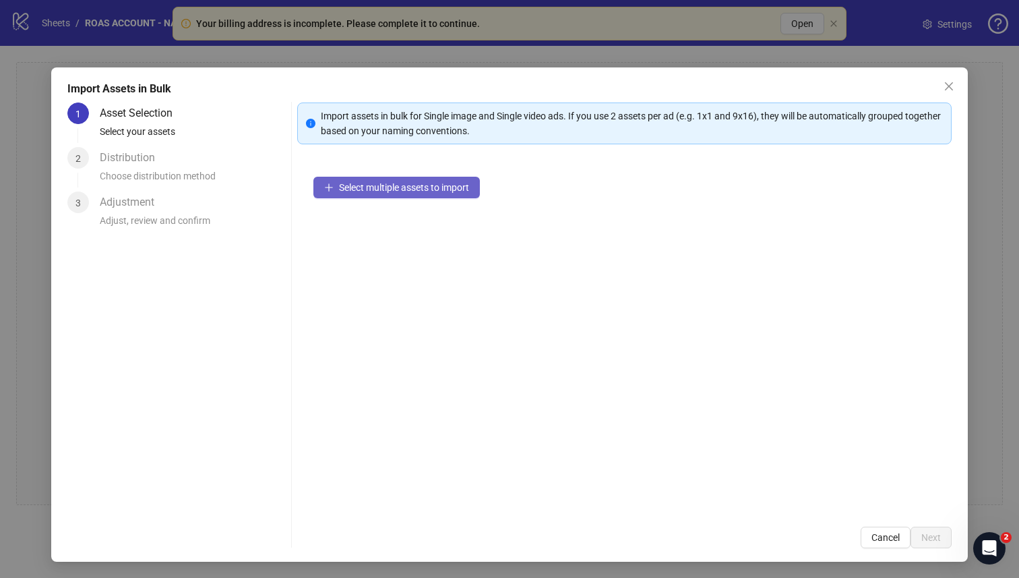
click at [437, 191] on span "Select multiple assets to import" at bounding box center [404, 187] width 130 height 11
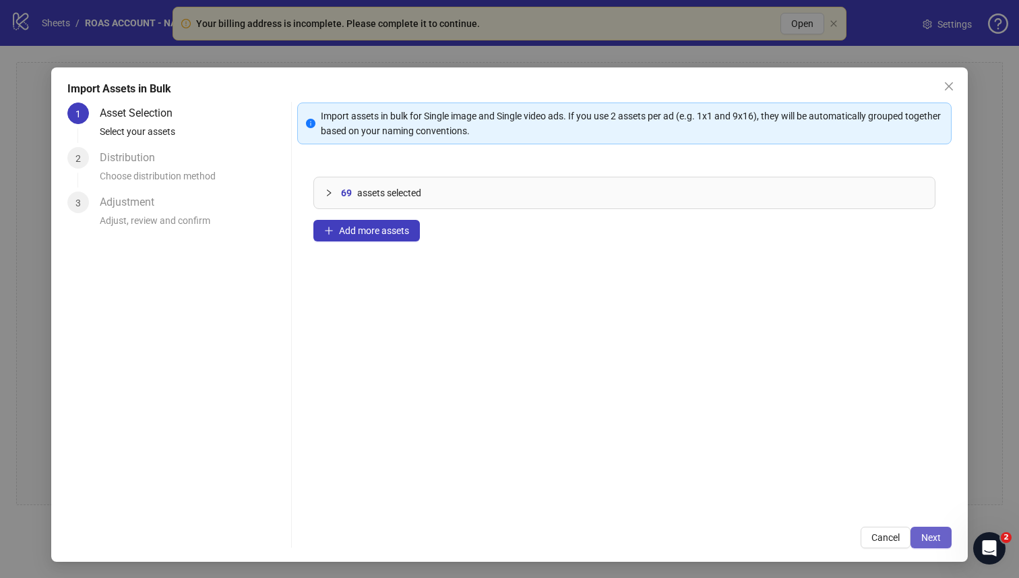
click at [574, 530] on button "Next" at bounding box center [931, 537] width 41 height 22
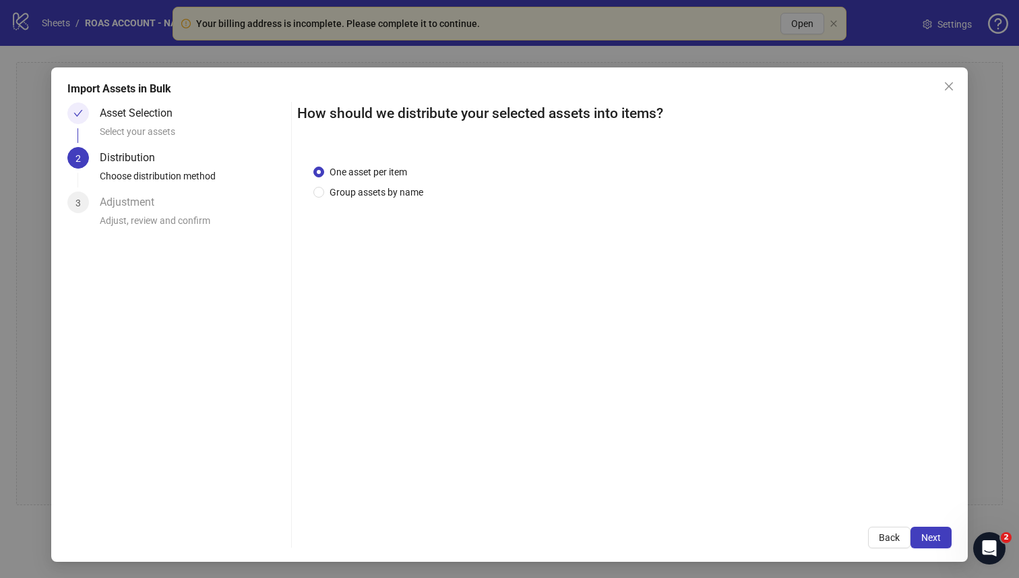
click at [574, 530] on button "Next" at bounding box center [931, 537] width 41 height 22
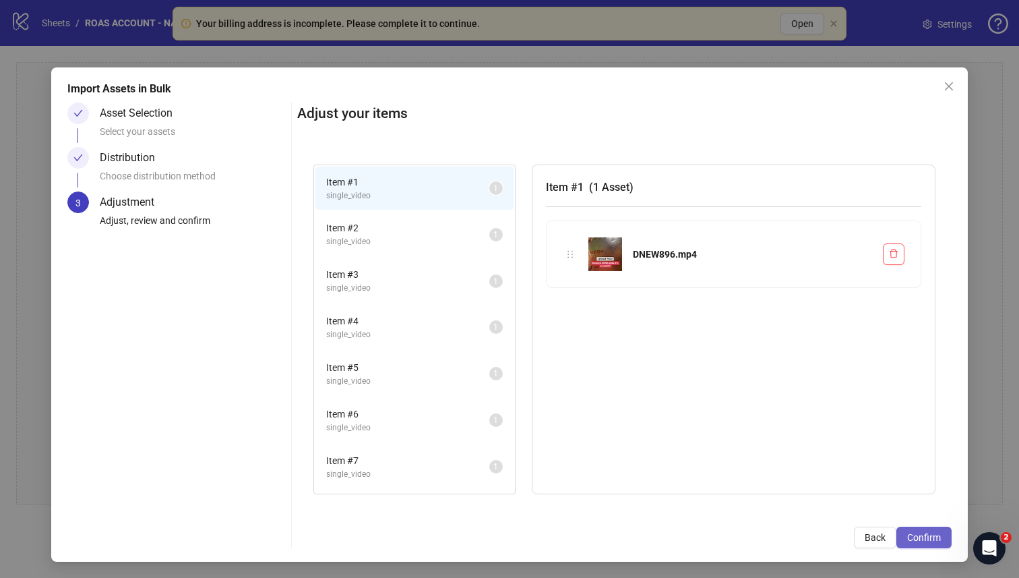
click at [574, 528] on button "Confirm" at bounding box center [923, 537] width 55 height 22
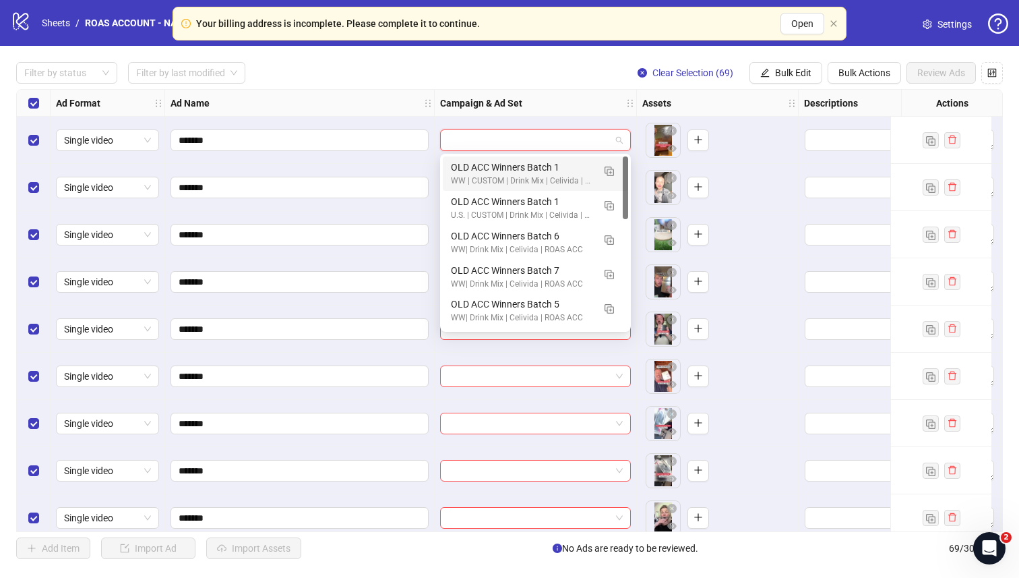
click at [532, 144] on input "search" at bounding box center [529, 140] width 162 height 20
click at [574, 202] on img "button" at bounding box center [609, 205] width 9 height 9
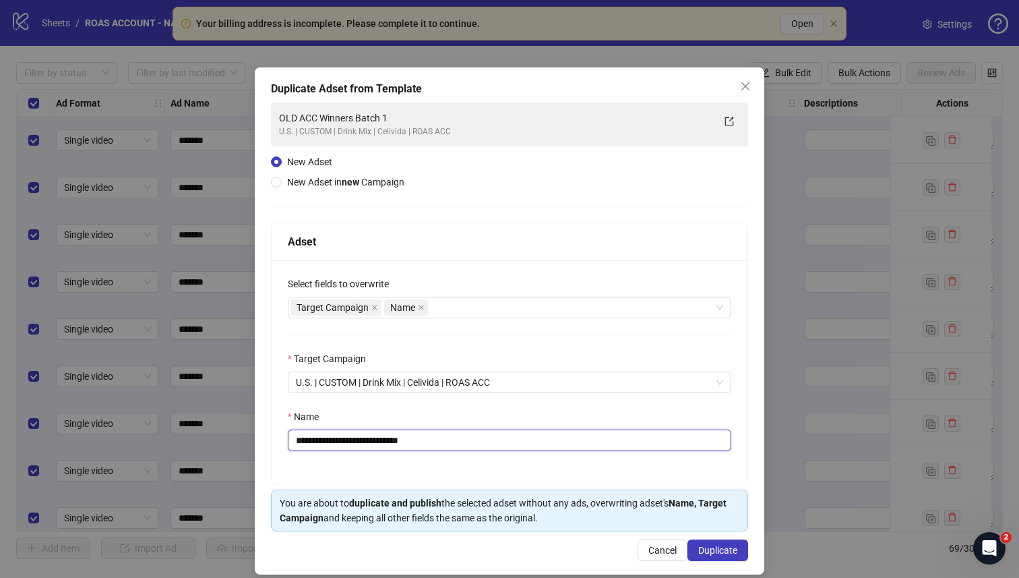
click at [485, 441] on input "**********" at bounding box center [509, 440] width 443 height 22
type input "*********"
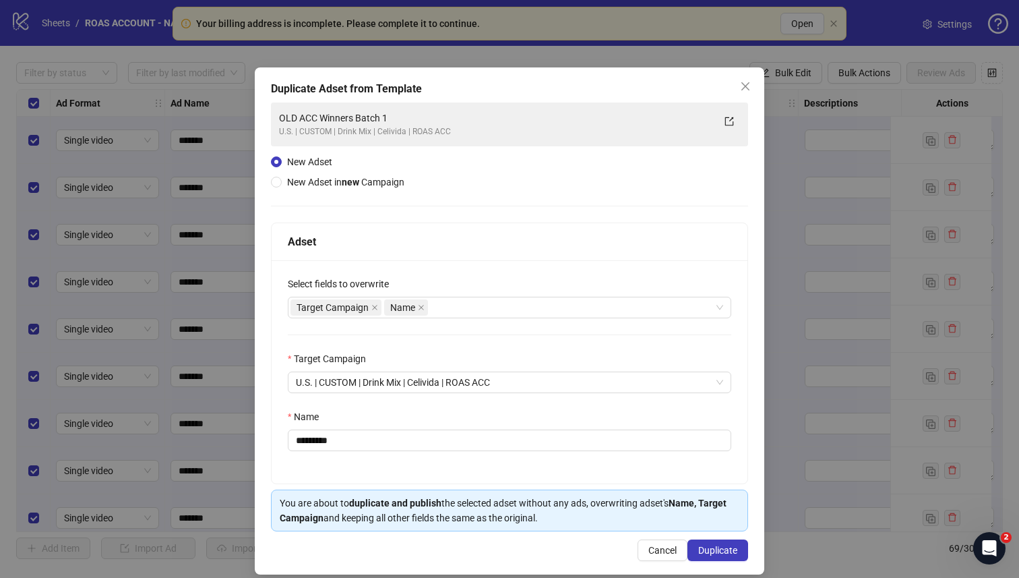
click at [531, 416] on div "Name" at bounding box center [509, 419] width 443 height 20
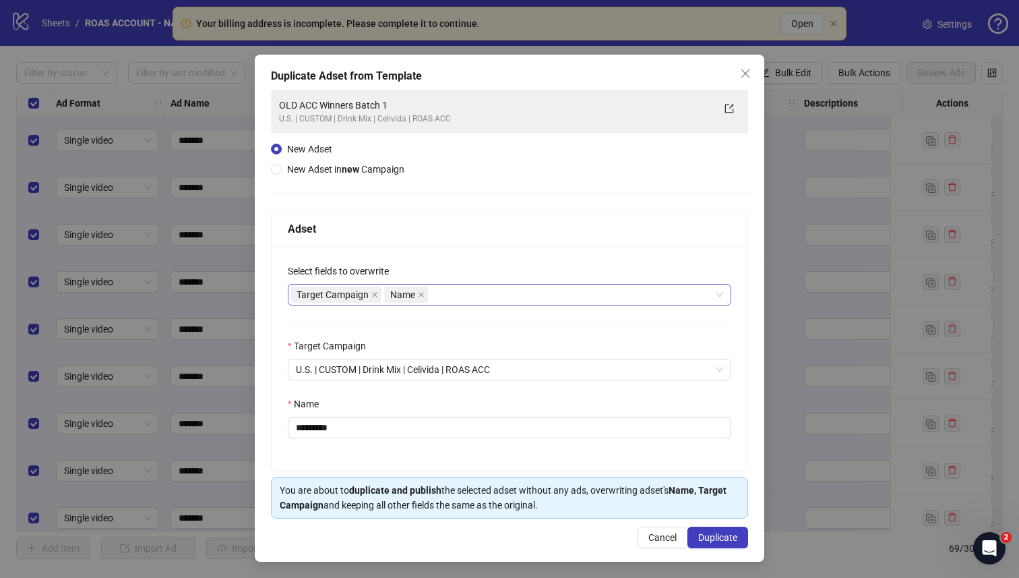
click at [547, 295] on div "Target Campaign Name" at bounding box center [502, 294] width 424 height 19
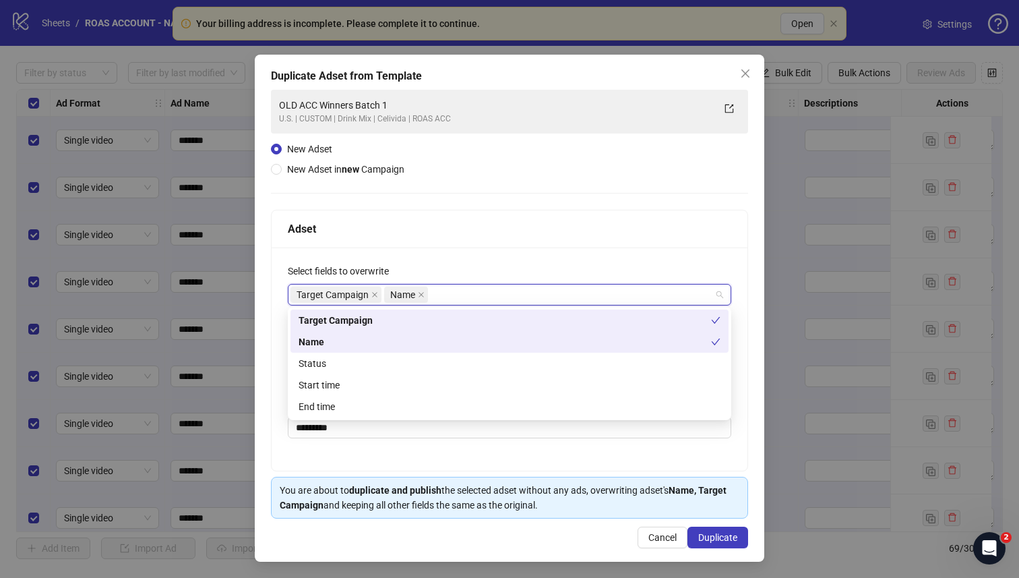
type input "*"
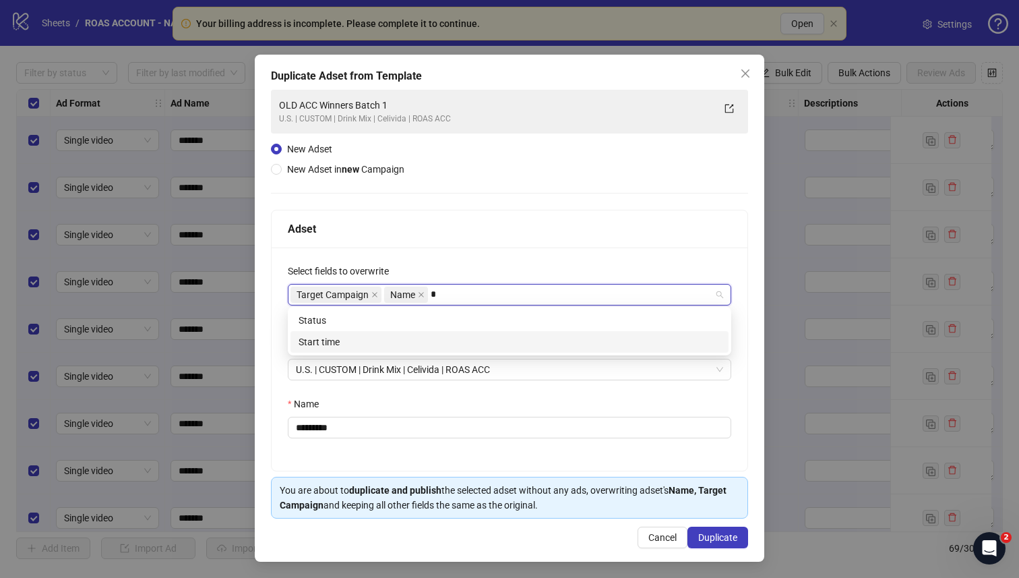
click at [513, 338] on div "Start time" at bounding box center [510, 341] width 422 height 15
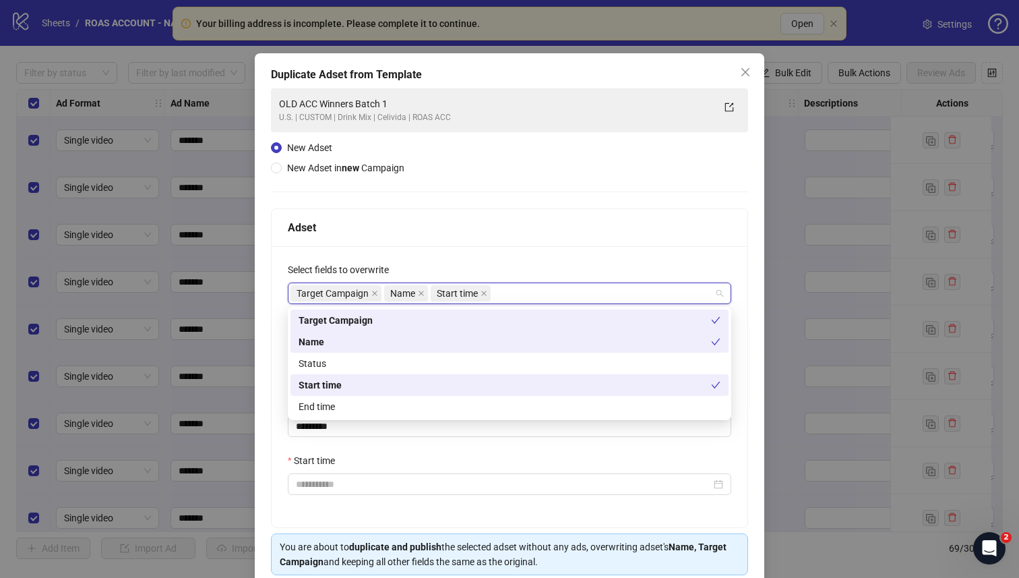
click at [506, 264] on div "Select fields to overwrite" at bounding box center [509, 272] width 443 height 20
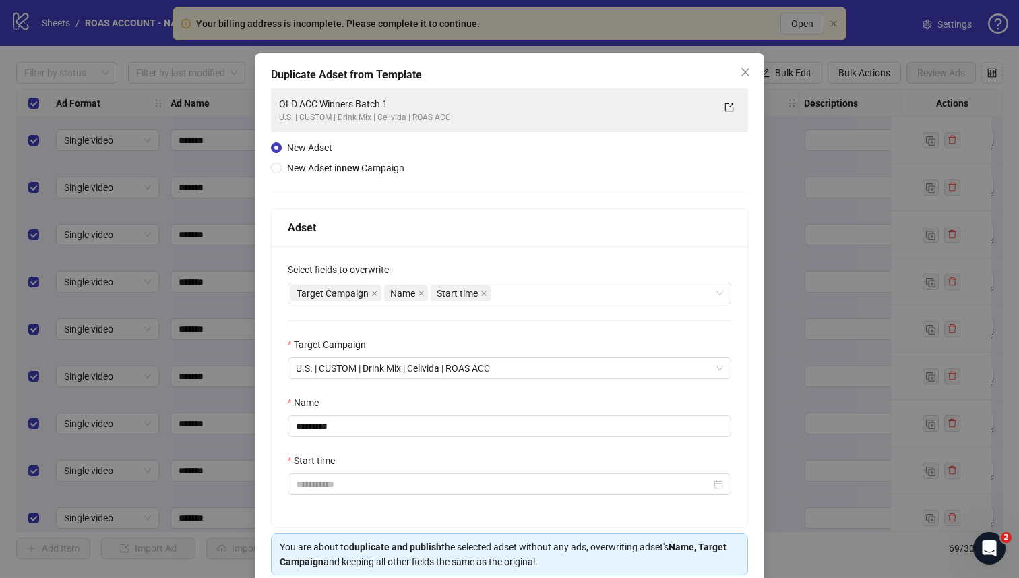
scroll to position [73, 0]
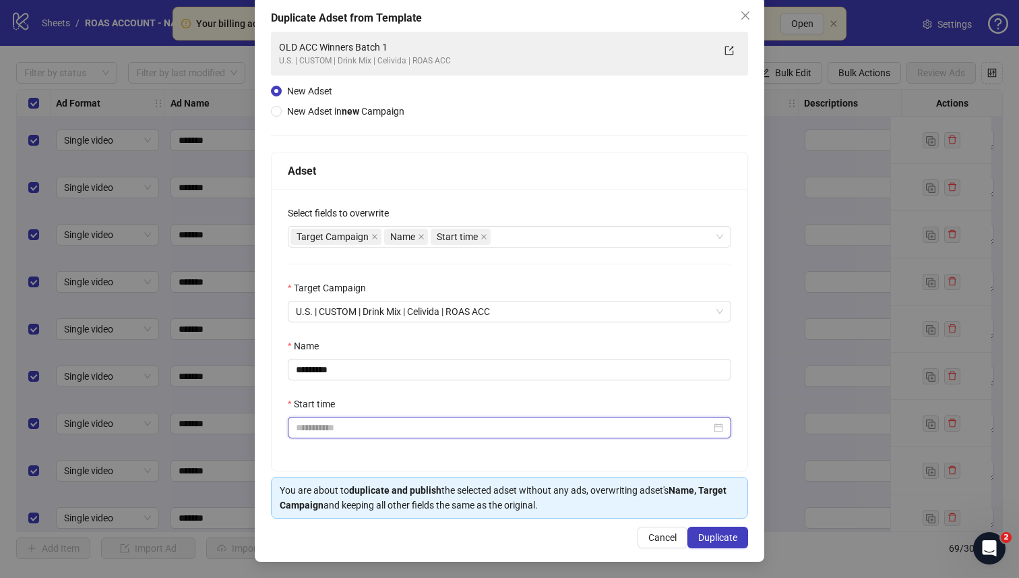
click at [431, 425] on input "Start time" at bounding box center [503, 427] width 415 height 15
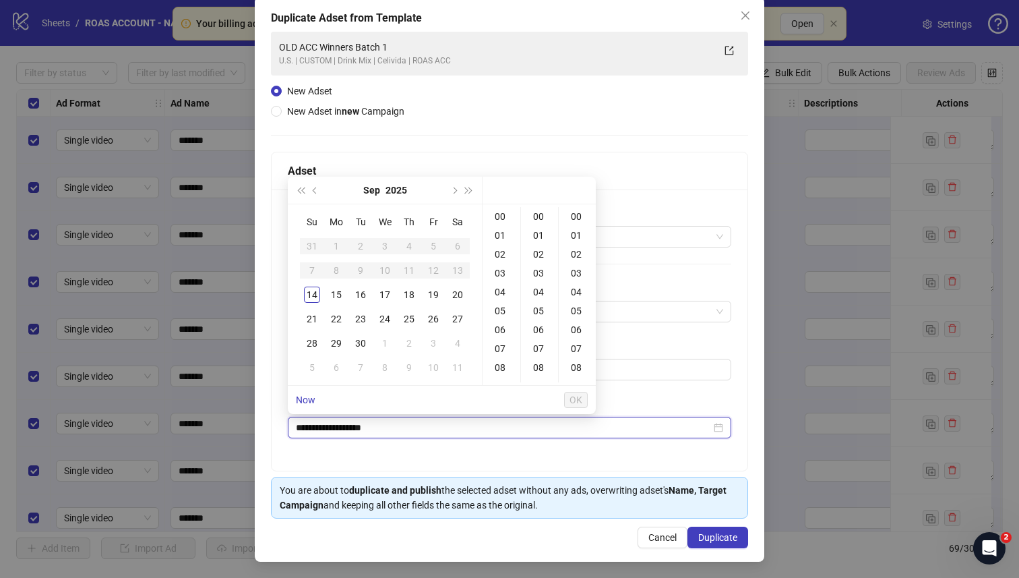
type input "**********"
click at [333, 292] on div "15" at bounding box center [336, 294] width 16 height 16
click at [312, 289] on div "14" at bounding box center [312, 294] width 16 height 16
click at [499, 204] on div "00 01 02 03 04 05 06 07 08 09 10 11 12 13 14 15 16 17 18 19 20 21 22 23 00 01 0…" at bounding box center [539, 294] width 113 height 181
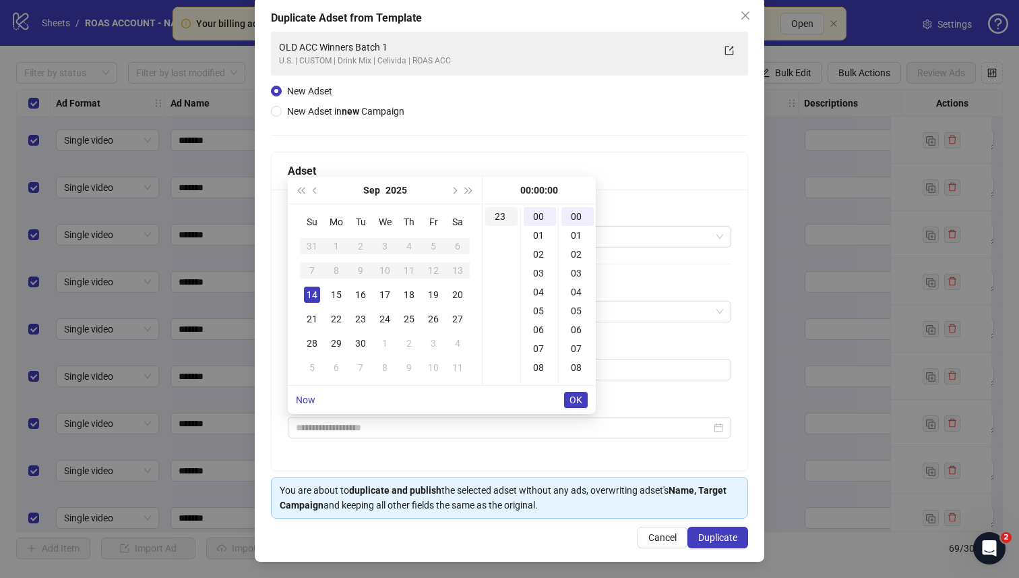
click at [499, 215] on div "23" at bounding box center [501, 216] width 32 height 19
type input "**********"
click at [574, 396] on span "OK" at bounding box center [576, 399] width 13 height 11
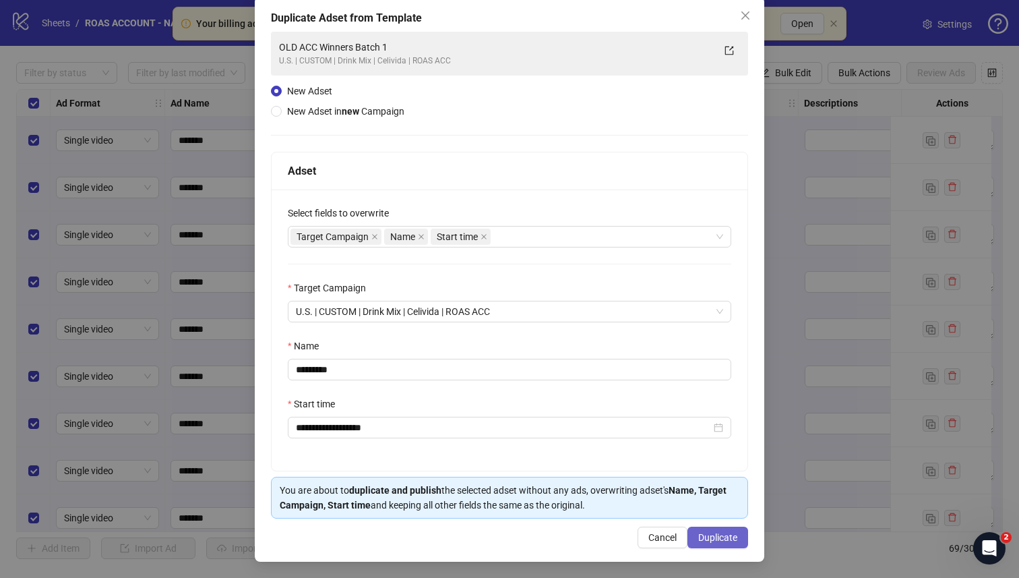
click at [574, 530] on button "Duplicate" at bounding box center [717, 537] width 61 height 22
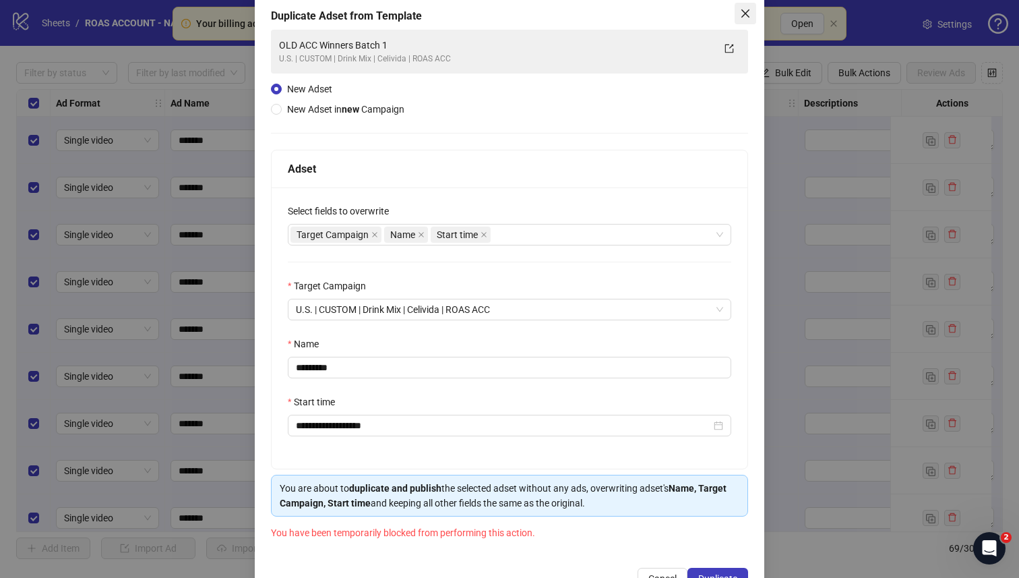
click at [574, 16] on icon "close" at bounding box center [745, 13] width 11 height 11
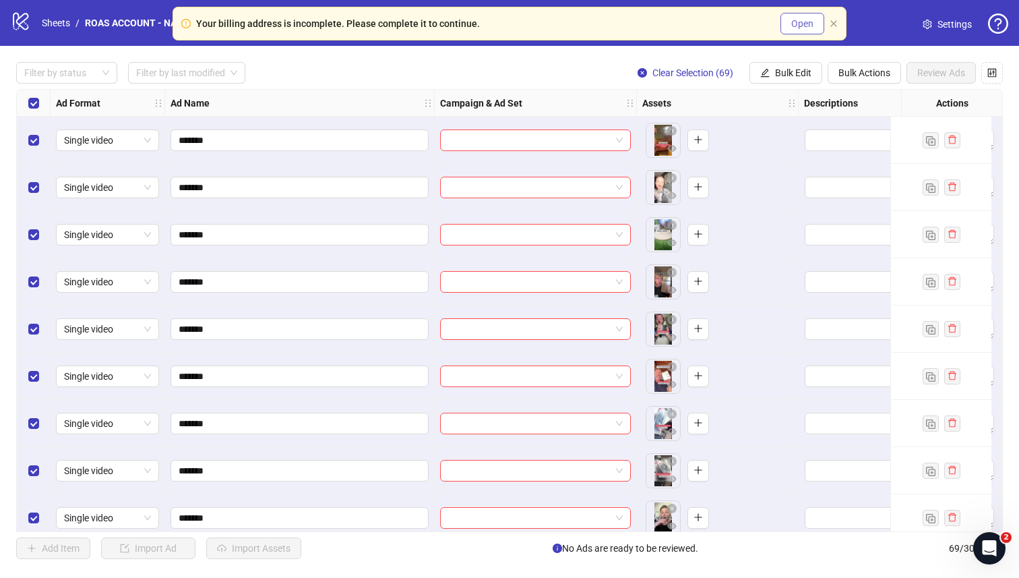
click at [574, 26] on span "Open" at bounding box center [802, 23] width 22 height 11
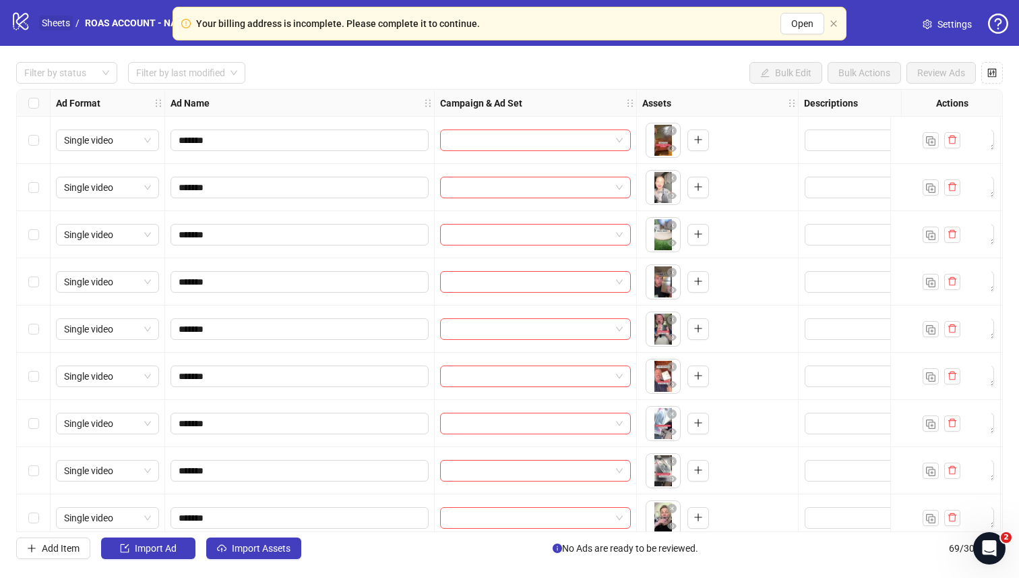
click at [49, 28] on link "Sheets" at bounding box center [56, 23] width 34 height 15
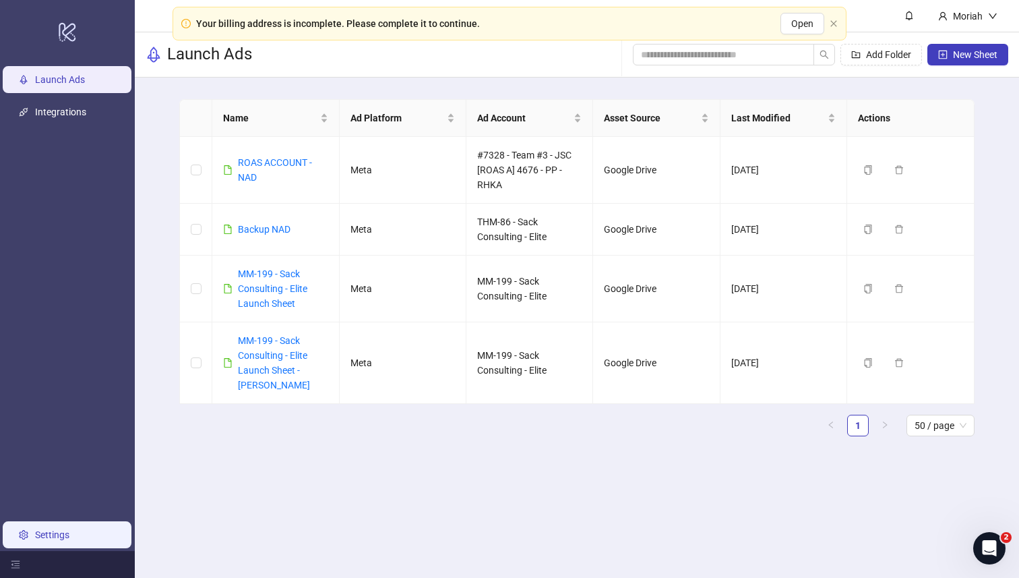
click at [53, 532] on link "Settings" at bounding box center [52, 534] width 34 height 11
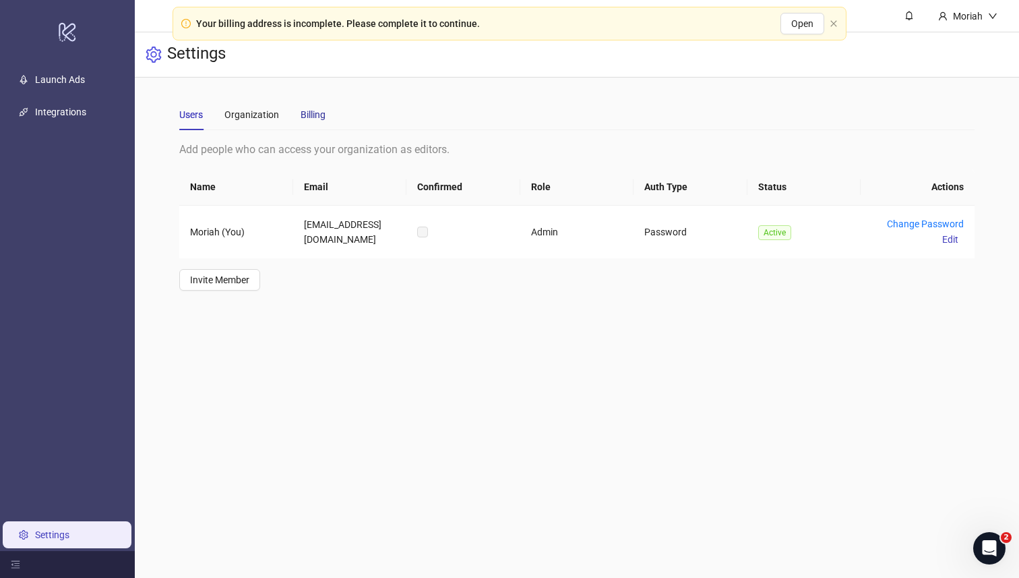
click at [315, 115] on div "Billing" at bounding box center [313, 114] width 25 height 15
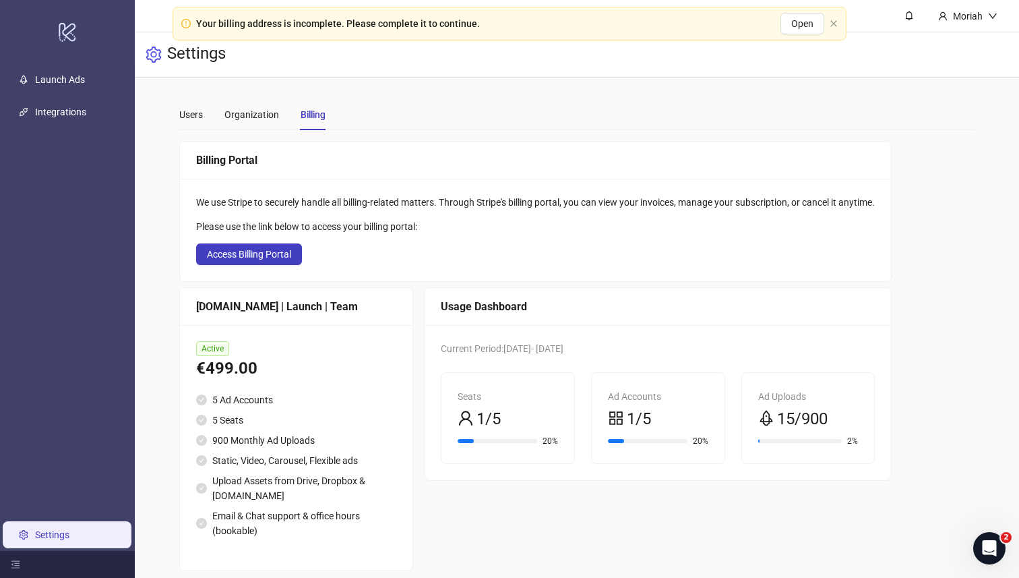
scroll to position [14, 0]
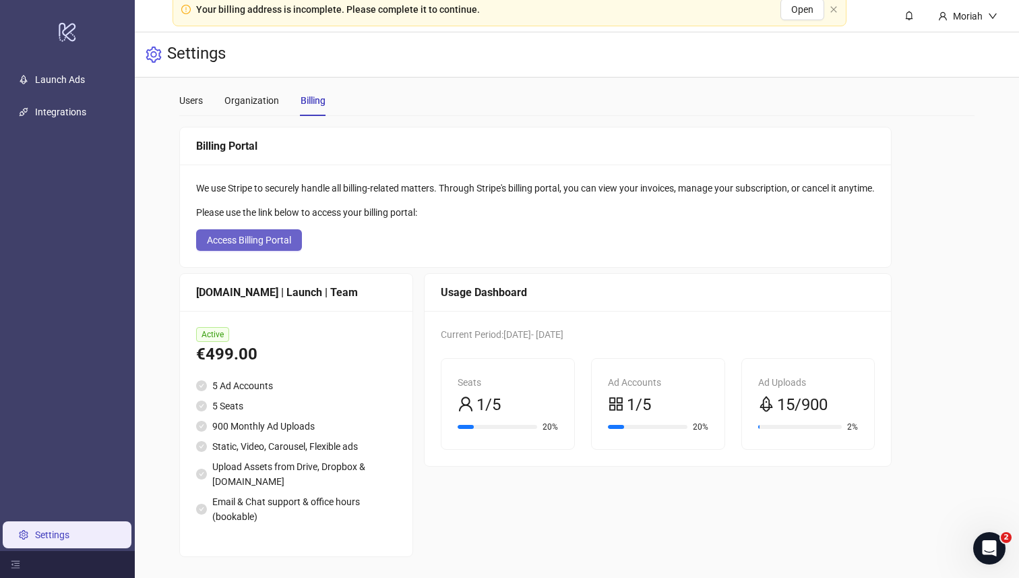
click at [264, 243] on span "Access Billing Portal" at bounding box center [249, 240] width 84 height 11
